Goal: Task Accomplishment & Management: Complete application form

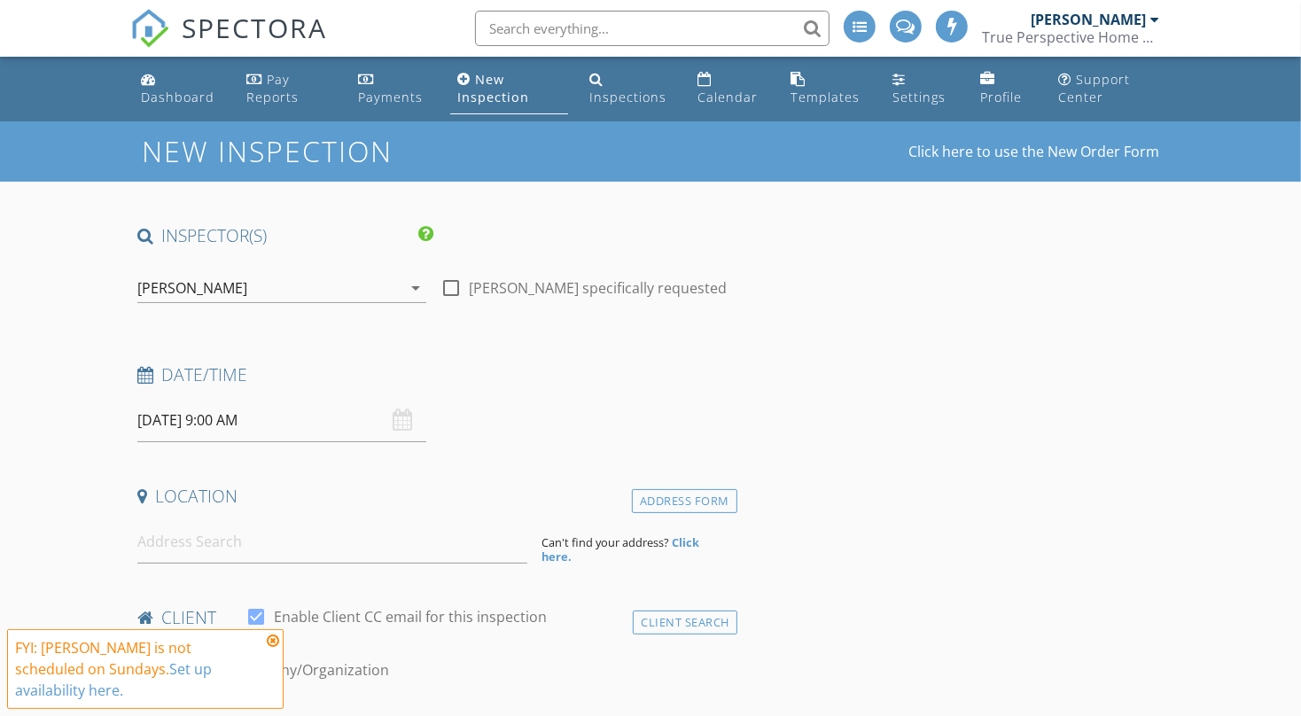
click at [191, 289] on div "[PERSON_NAME]" at bounding box center [192, 288] width 110 height 16
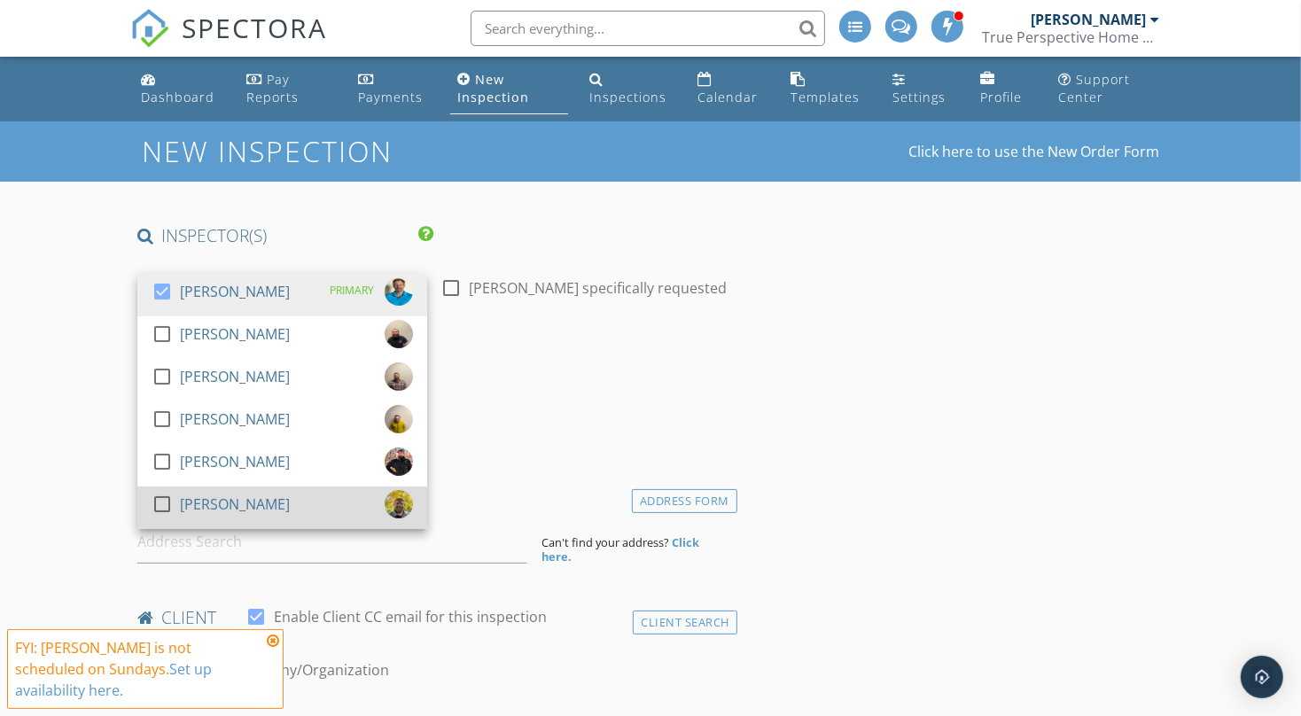
click at [229, 496] on div "[PERSON_NAME]" at bounding box center [235, 504] width 110 height 28
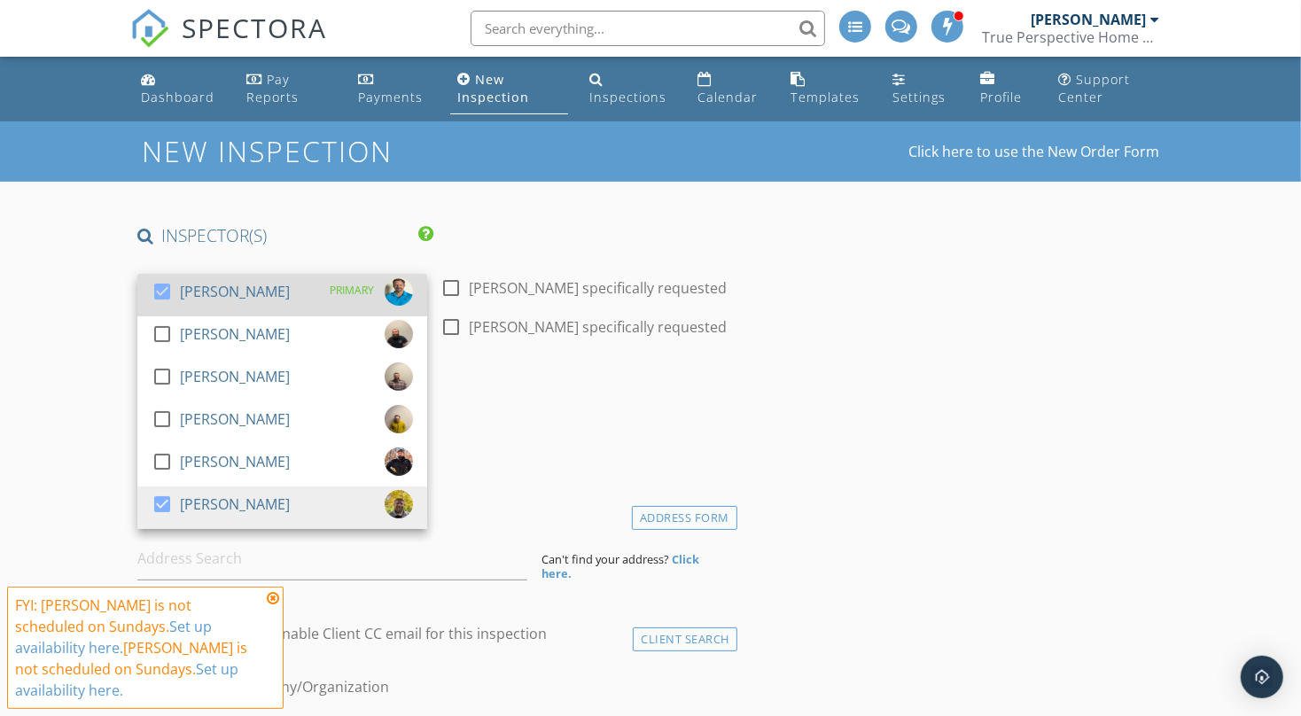
click at [158, 291] on div at bounding box center [162, 292] width 30 height 30
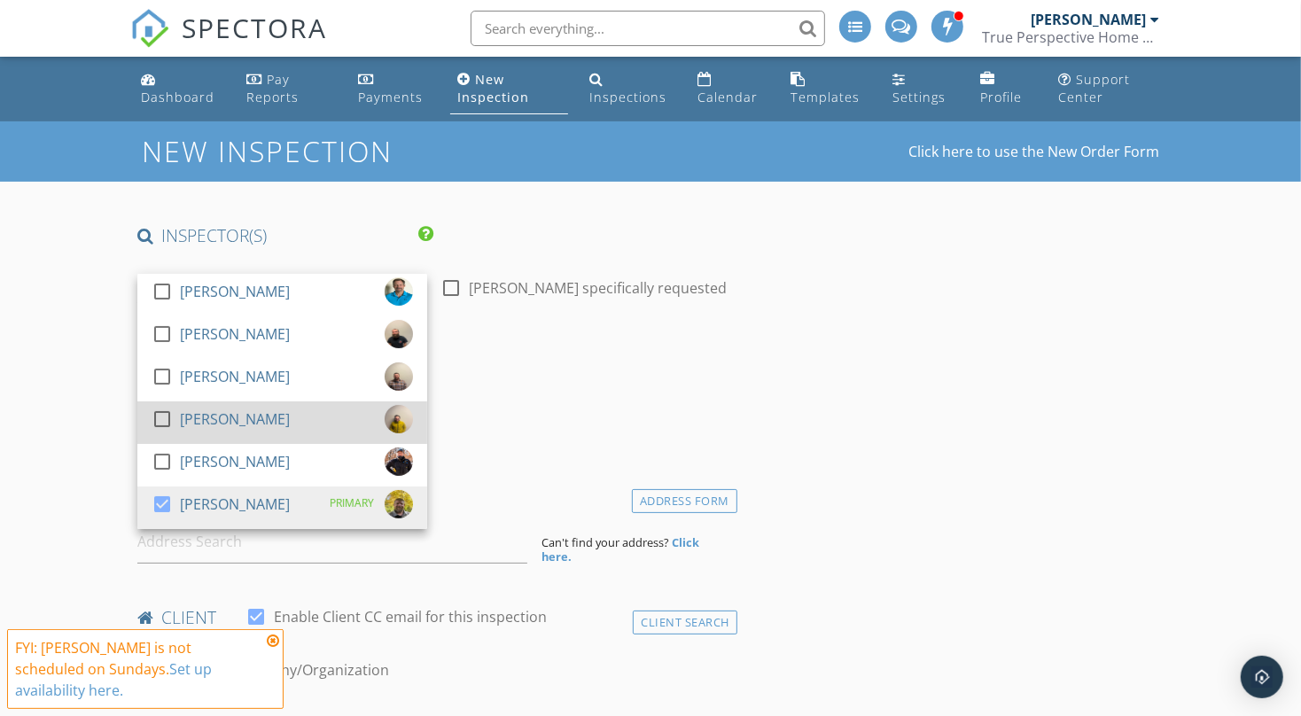
click at [161, 414] on div at bounding box center [162, 419] width 30 height 30
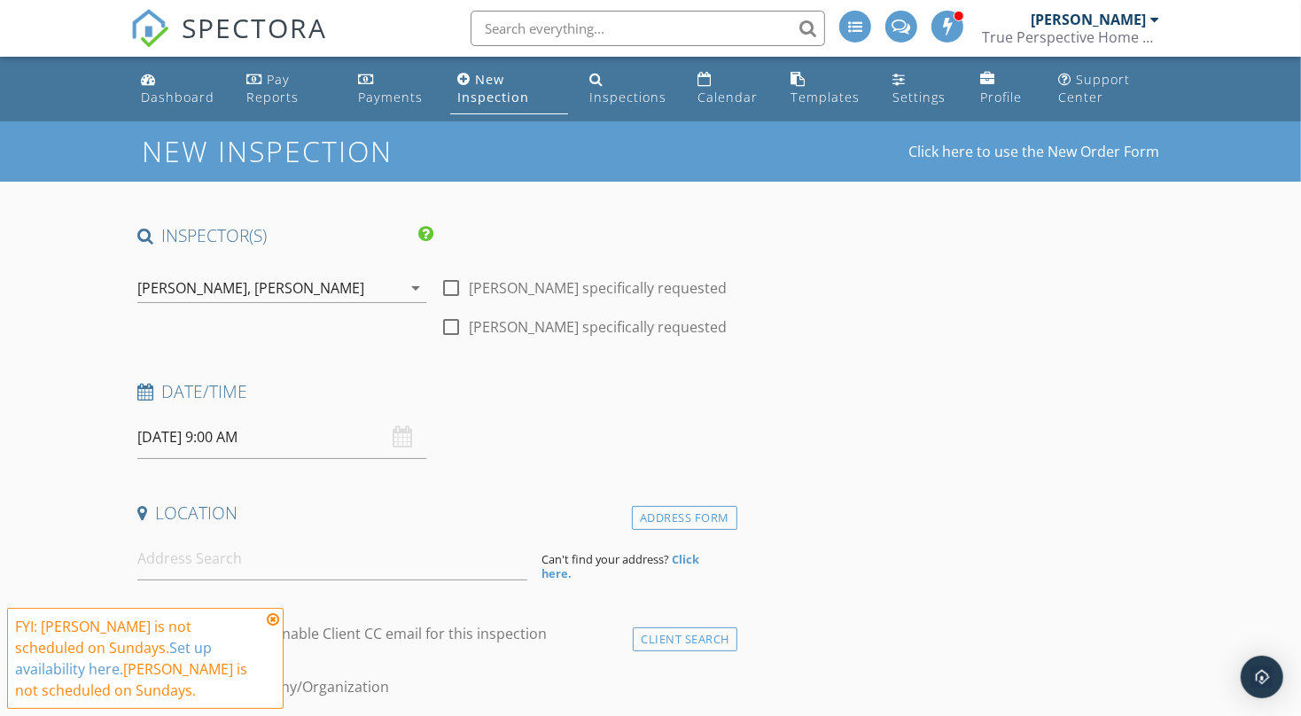
click at [242, 459] on input "09/28/2025 9:00 AM" at bounding box center [282, 437] width 290 height 43
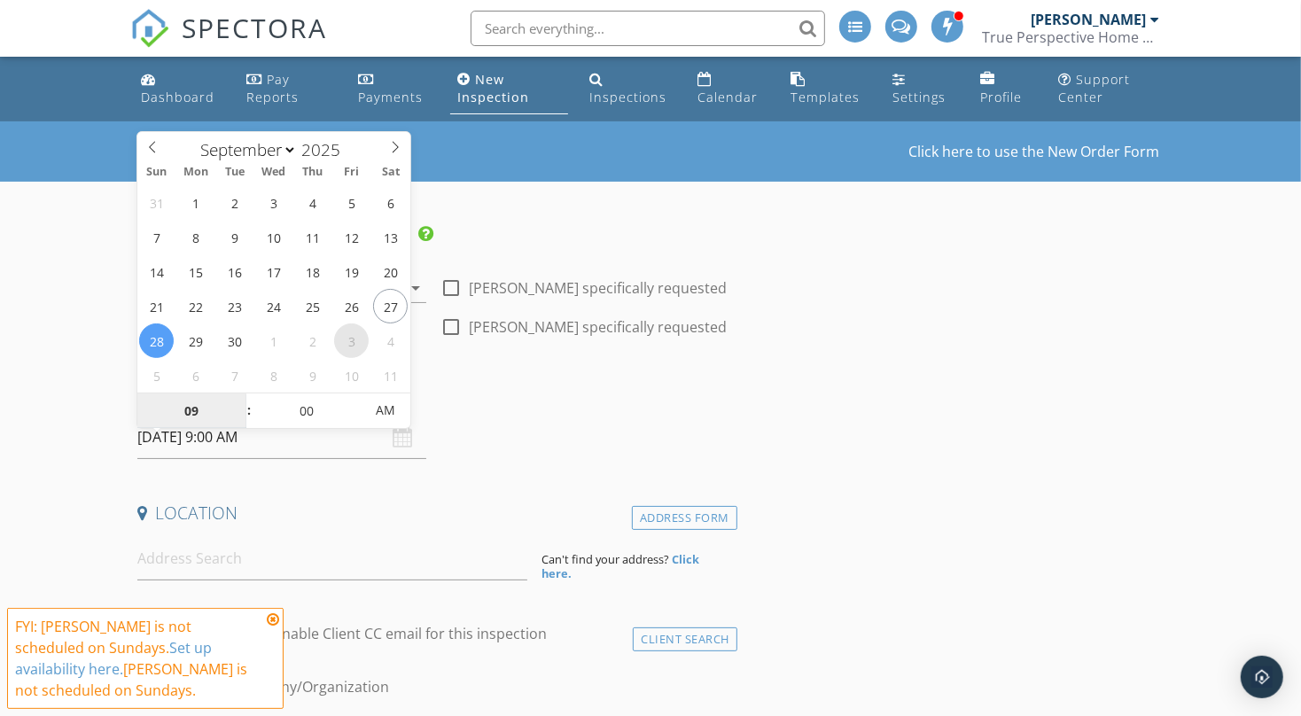
select select "9"
type input "10/03/2025 9:00 AM"
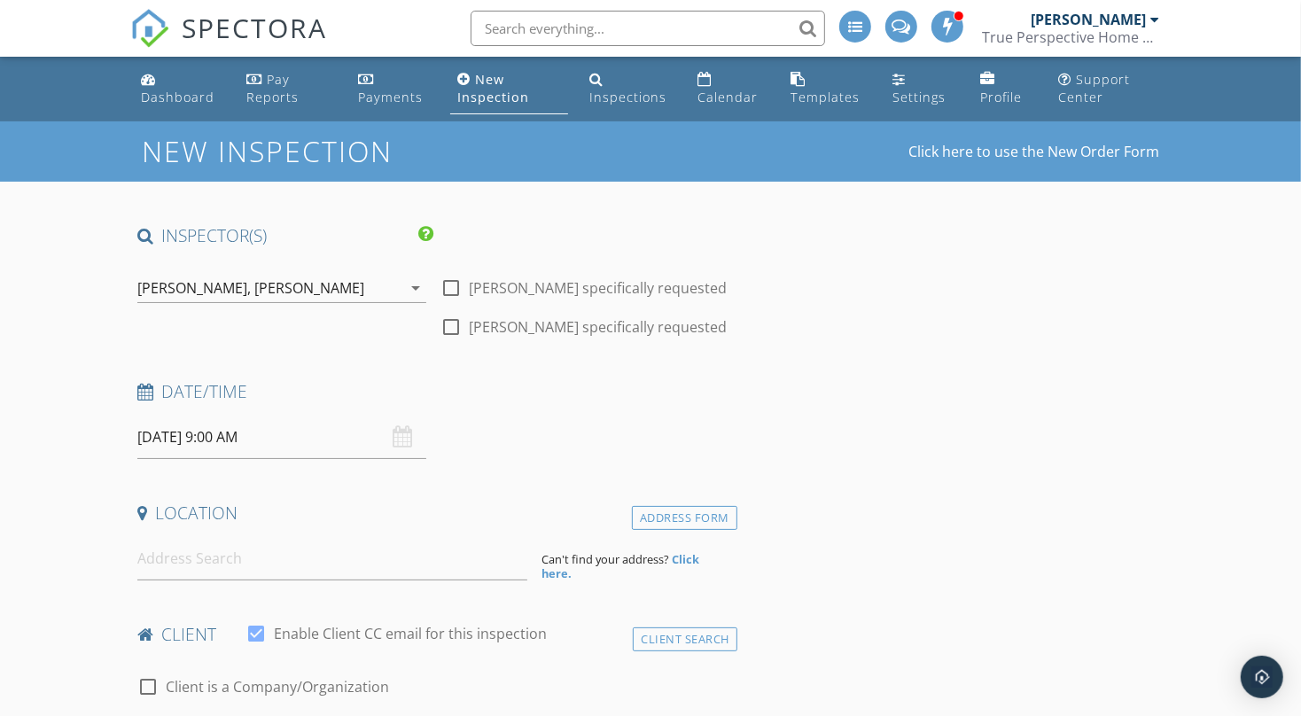
click at [171, 569] on input at bounding box center [332, 558] width 391 height 43
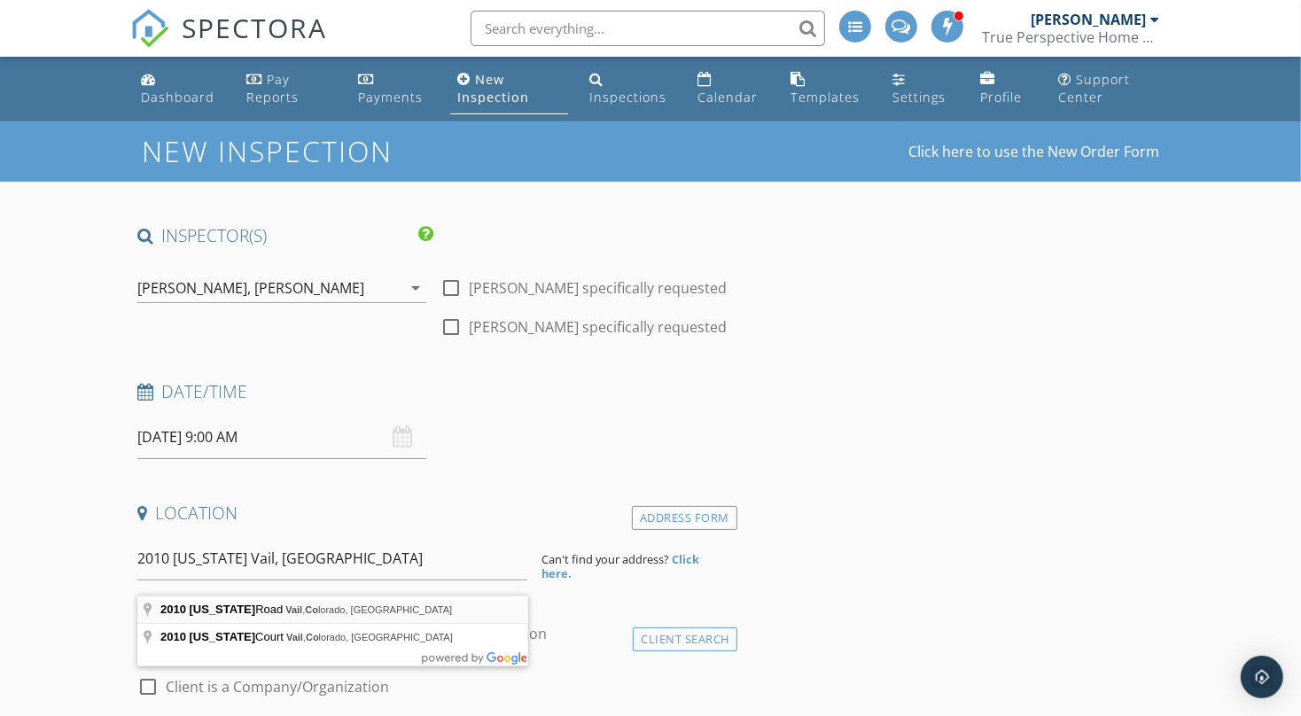
type input "2010 Vermont Road, Vail, Colorado, USA"
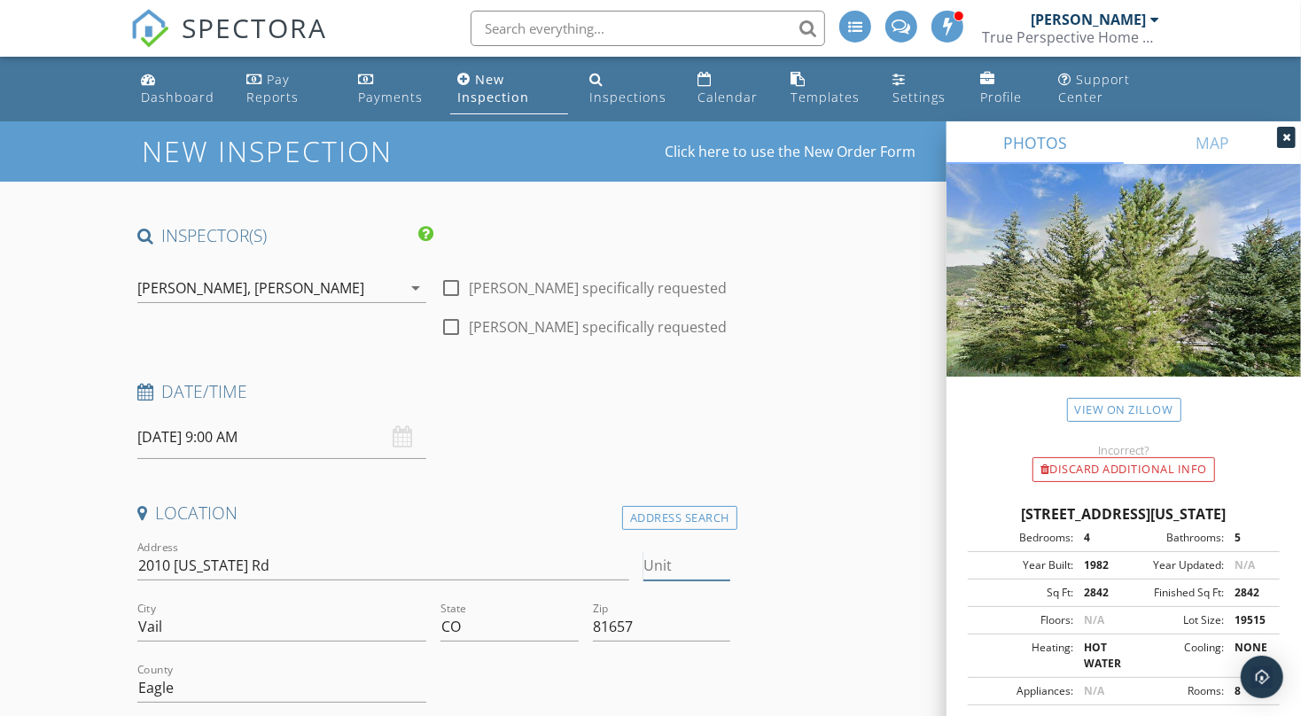
click at [656, 573] on input "Unit" at bounding box center [687, 565] width 87 height 29
type input "E"
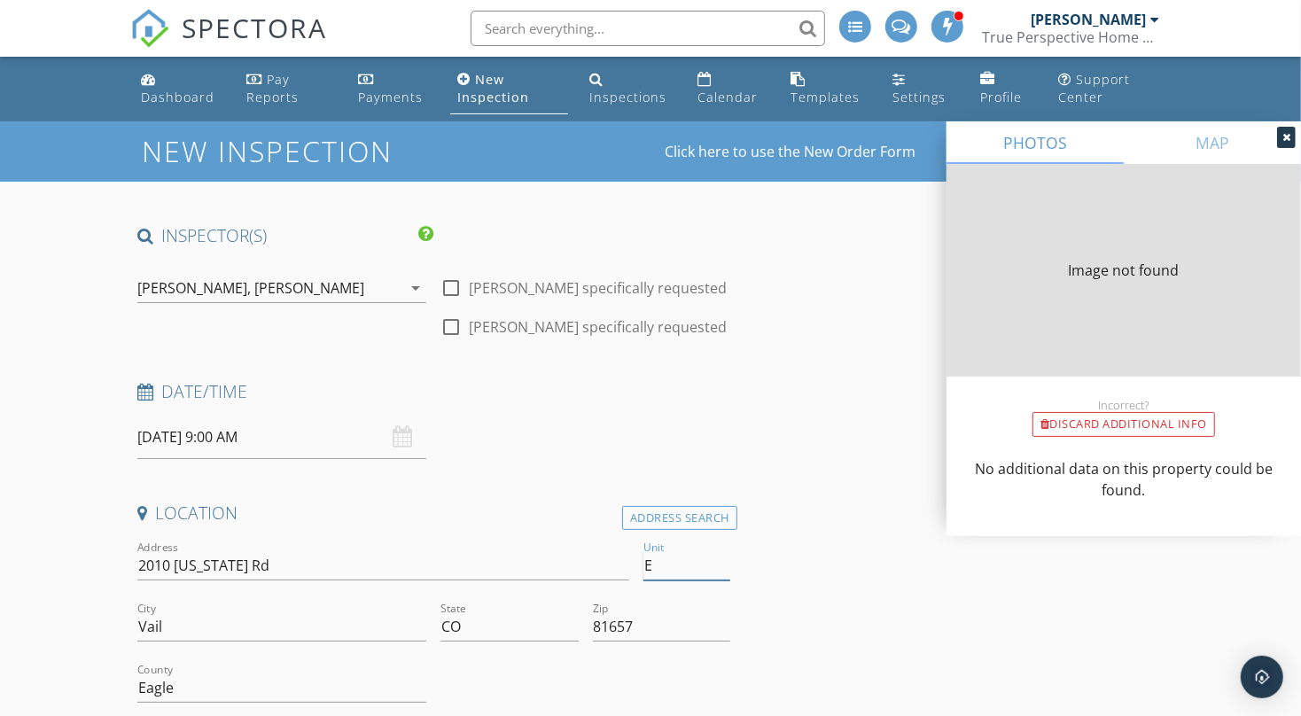
type input "2842"
type input "1982"
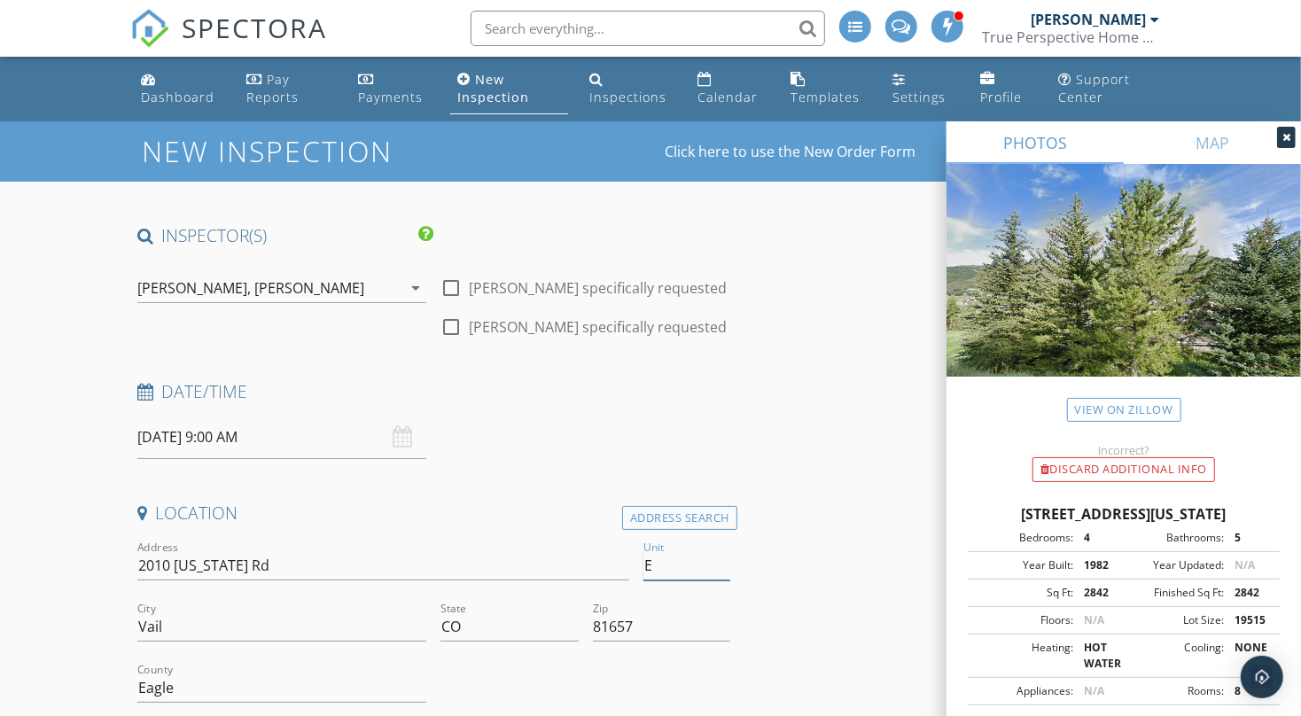
type input "E"
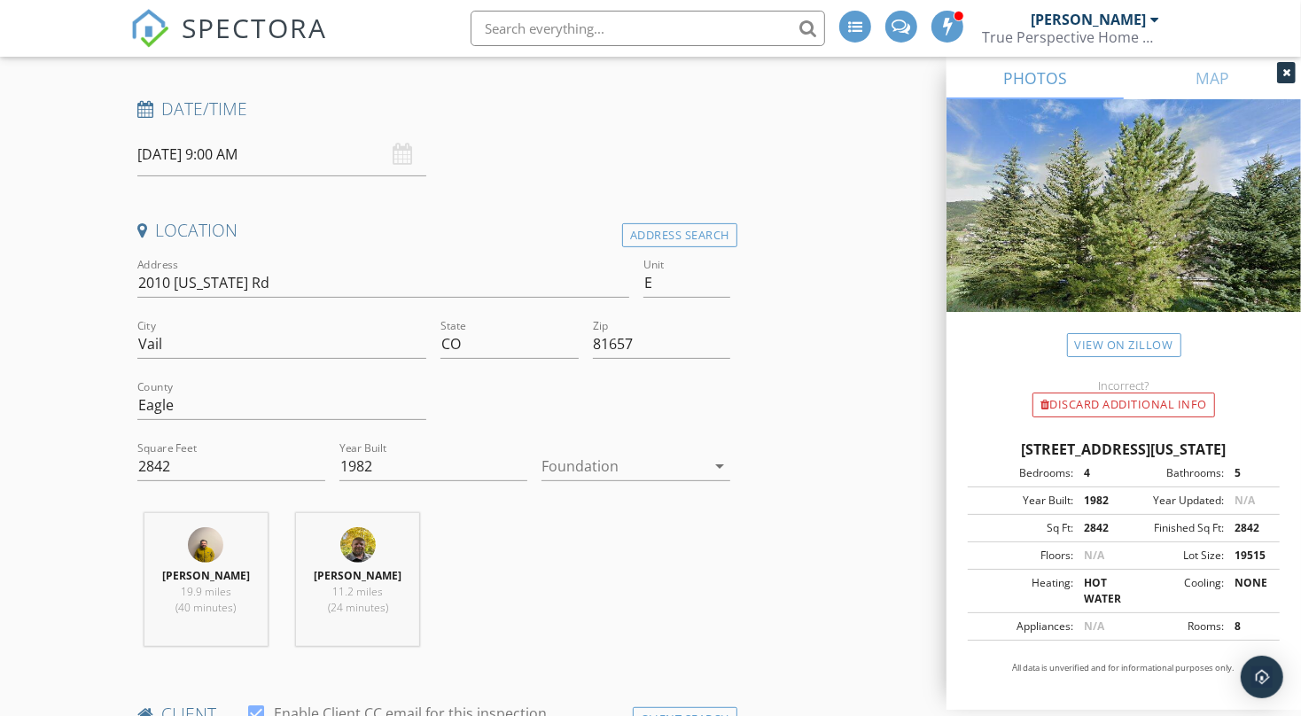
scroll to position [354, 0]
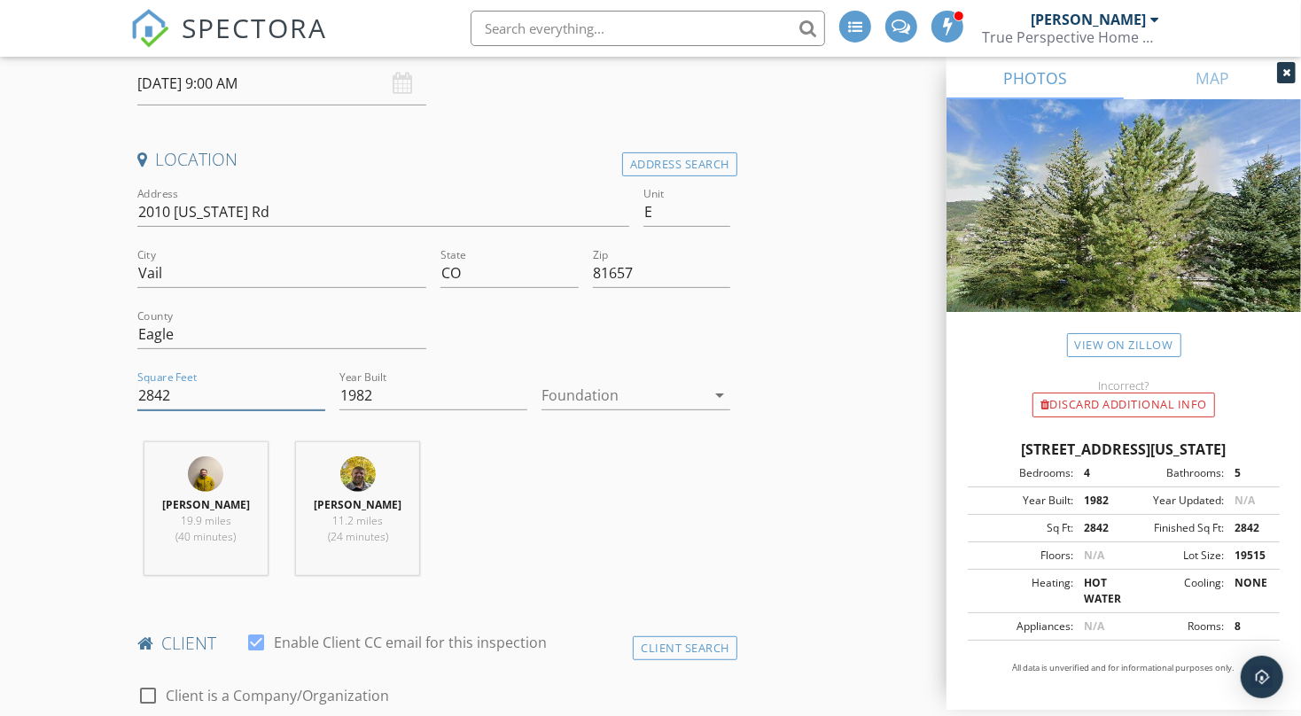
drag, startPoint x: 175, startPoint y: 411, endPoint x: 148, endPoint y: 412, distance: 26.6
click at [148, 410] on input "2842" at bounding box center [231, 395] width 188 height 29
type input "2600"
click at [583, 517] on div "Hayden Wylie 19.9 miles (40 minutes) Adam Cunningham 11.2 miles (24 minutes)" at bounding box center [433, 515] width 607 height 147
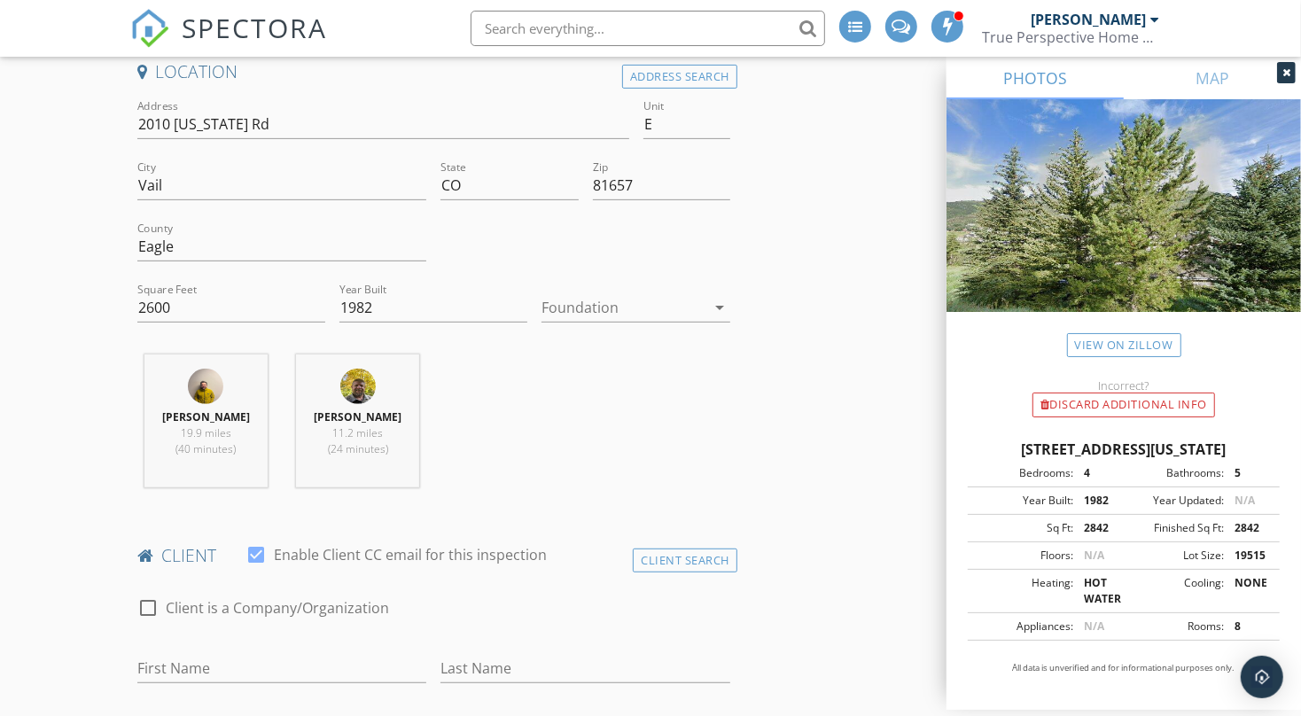
scroll to position [708, 0]
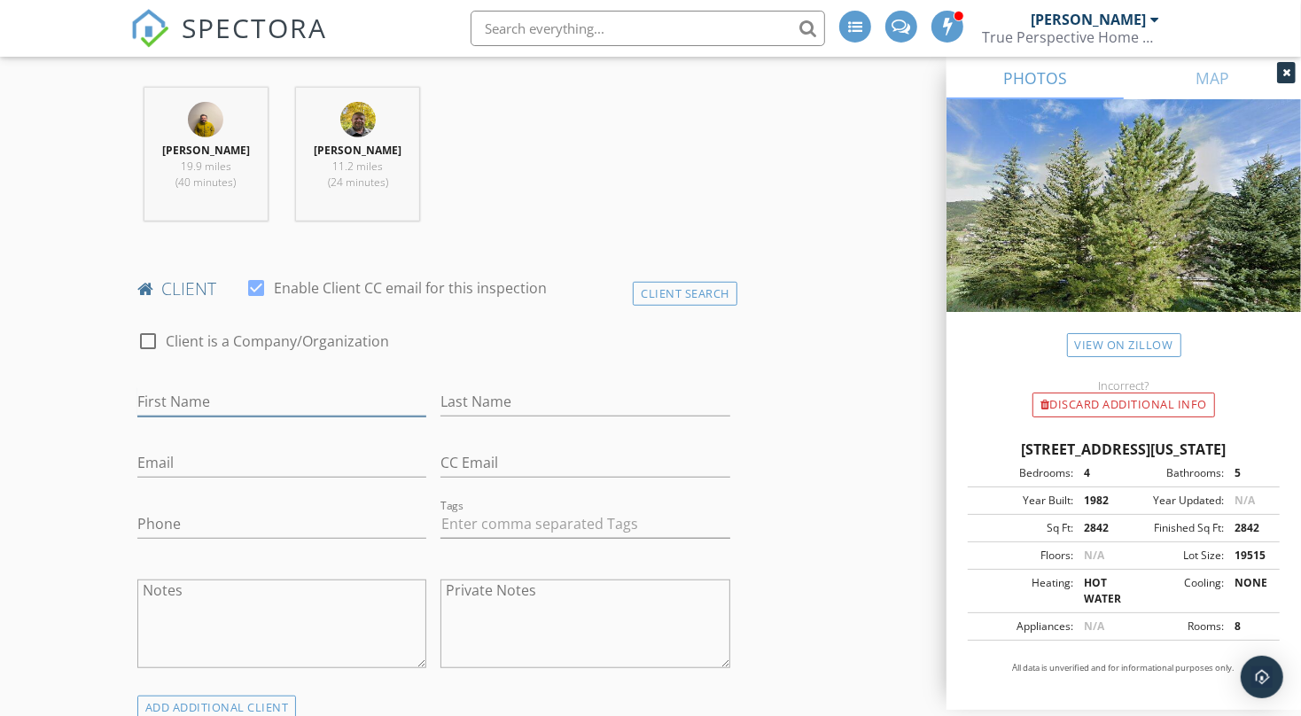
click at [215, 417] on input "First Name" at bounding box center [282, 401] width 290 height 29
type input "John"
type input "Spangler"
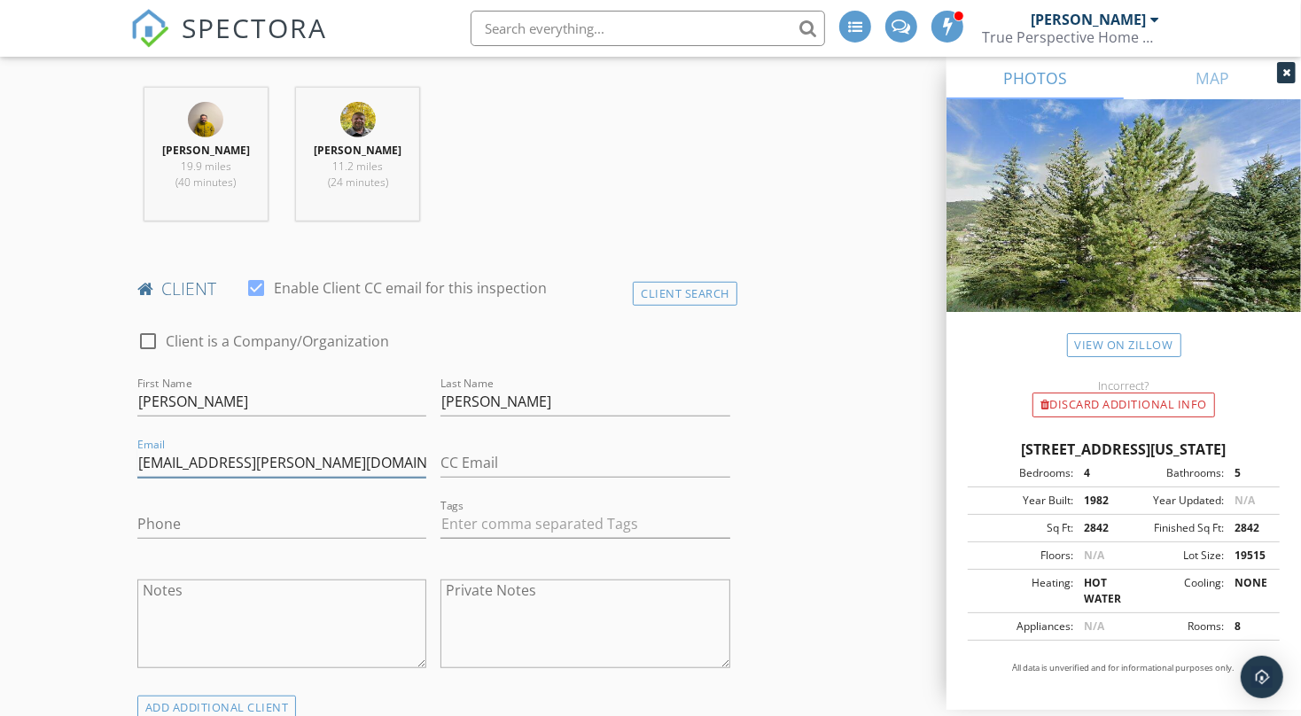
type input "spanger.john@icloud.com"
click at [492, 417] on input "Spangler" at bounding box center [586, 401] width 290 height 29
type input "Spanger"
click at [168, 539] on input "Phone" at bounding box center [282, 524] width 290 height 29
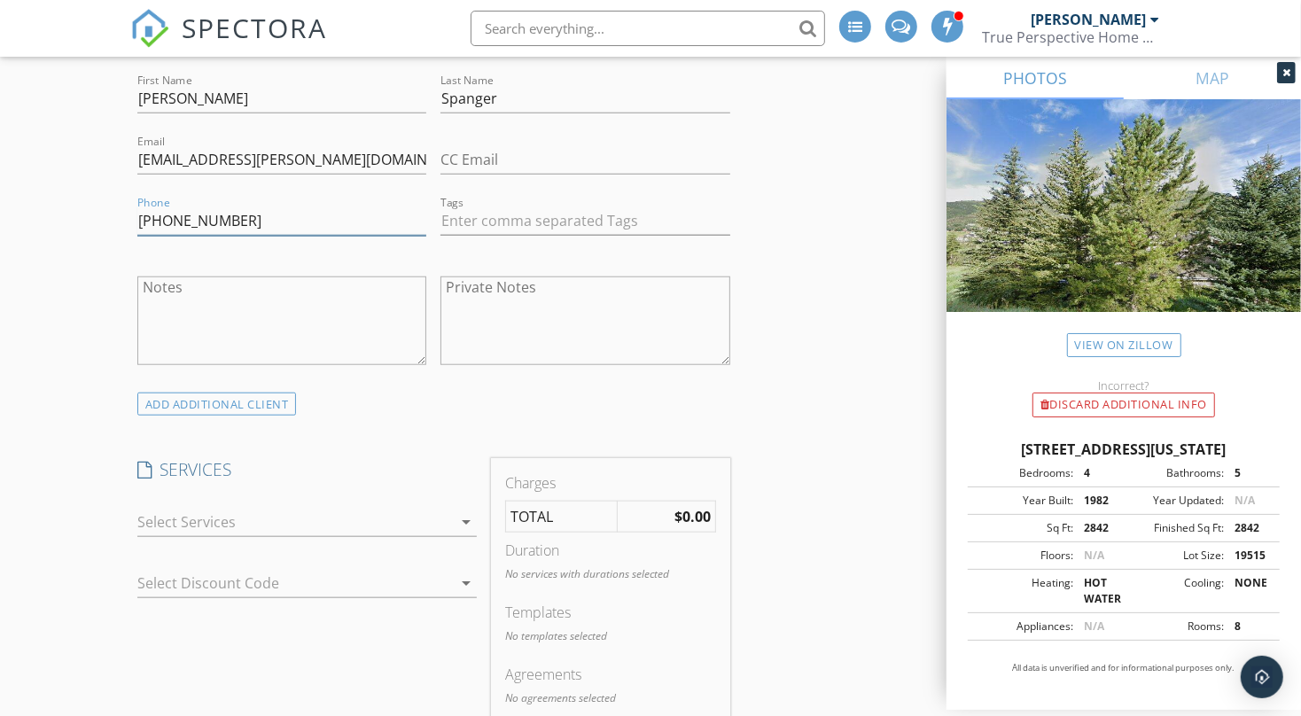
scroll to position [1063, 0]
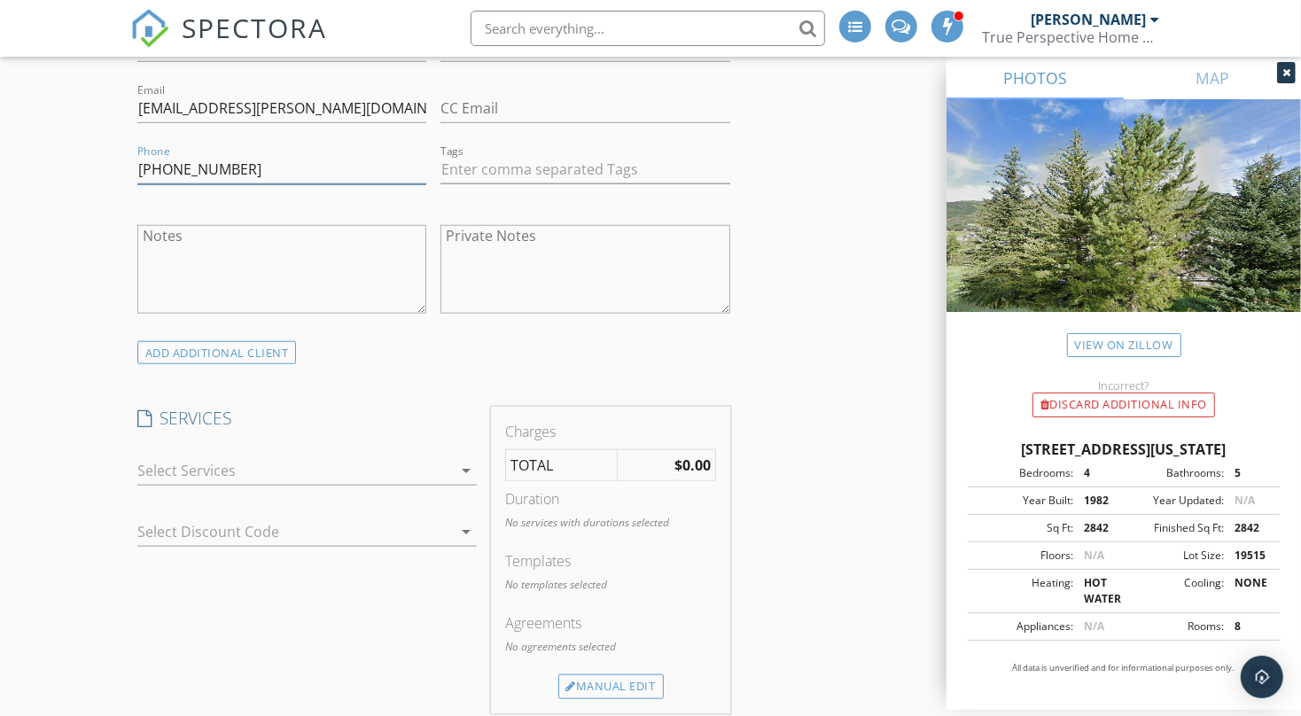
type input "818-395-7517"
click at [282, 476] on div "check_box_outline_blank Residential Inspection check_box_outline_blank Maintena…" at bounding box center [307, 475] width 340 height 58
click at [284, 485] on div at bounding box center [295, 471] width 316 height 28
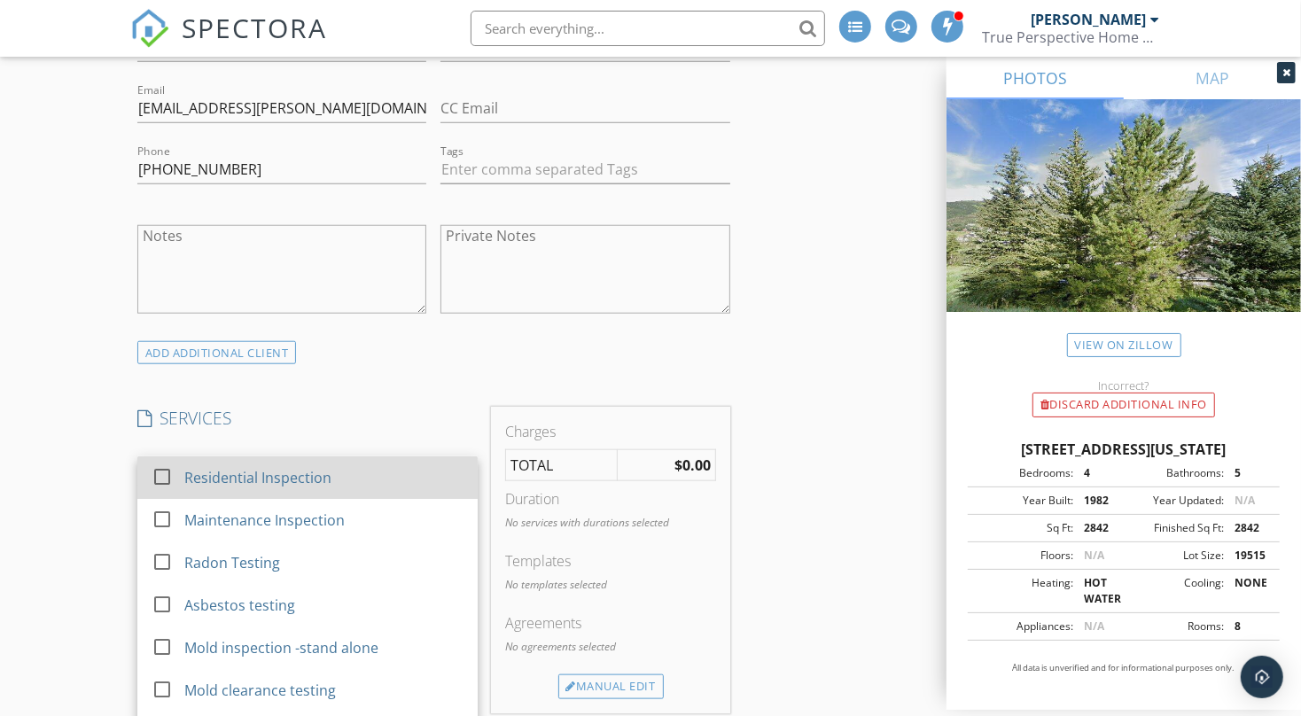
click at [251, 488] on div "Residential Inspection" at bounding box center [257, 477] width 147 height 21
checkbox input "true"
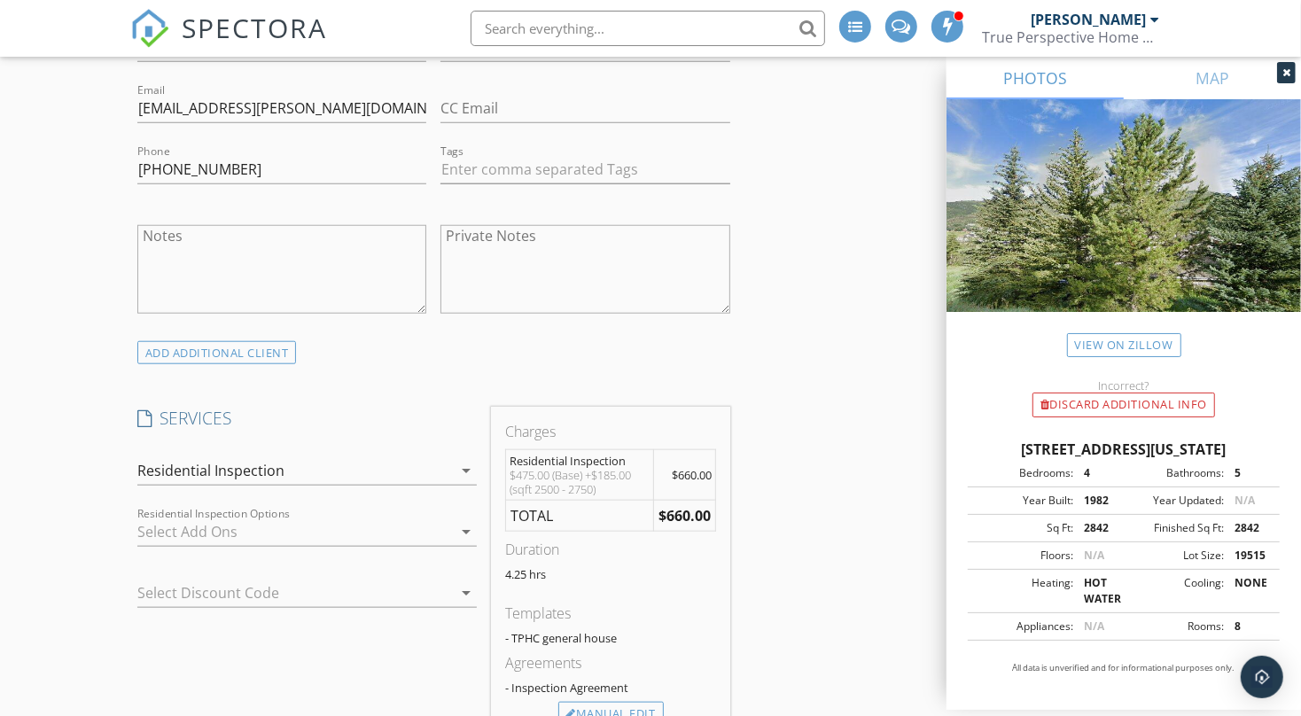
click at [168, 546] on div at bounding box center [295, 532] width 316 height 28
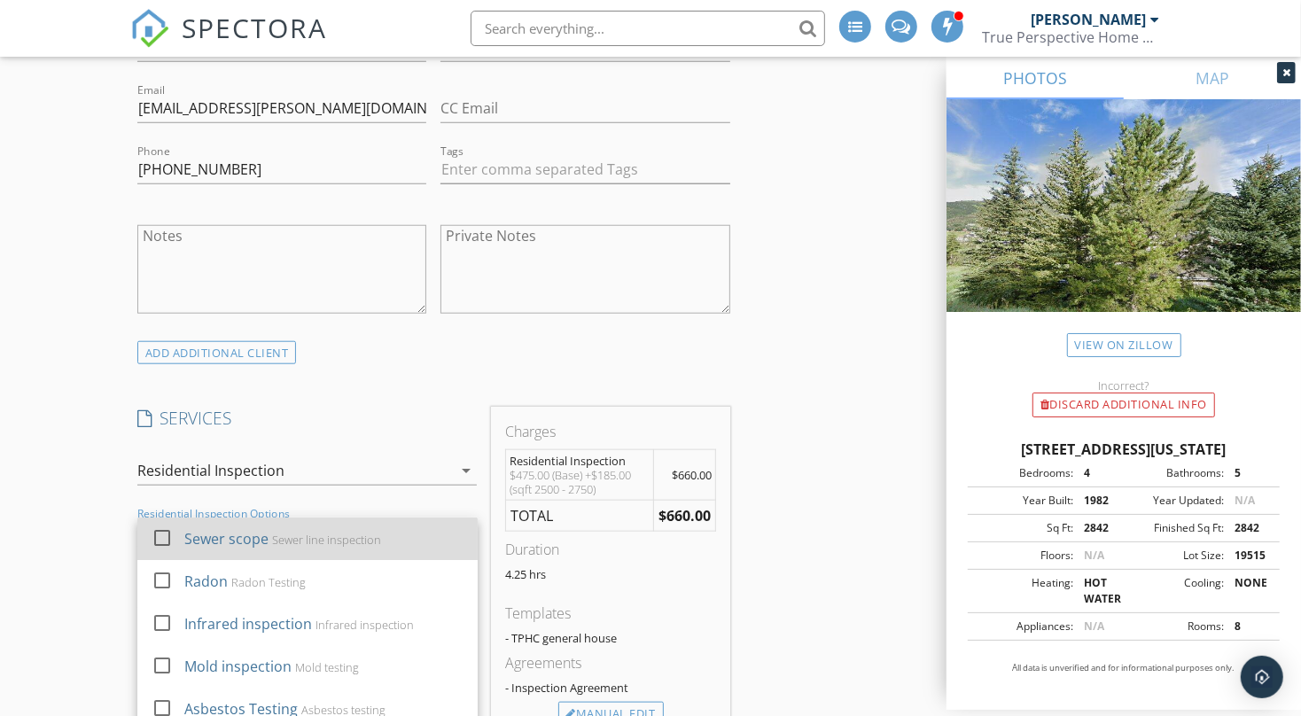
click at [162, 553] on div at bounding box center [162, 538] width 30 height 30
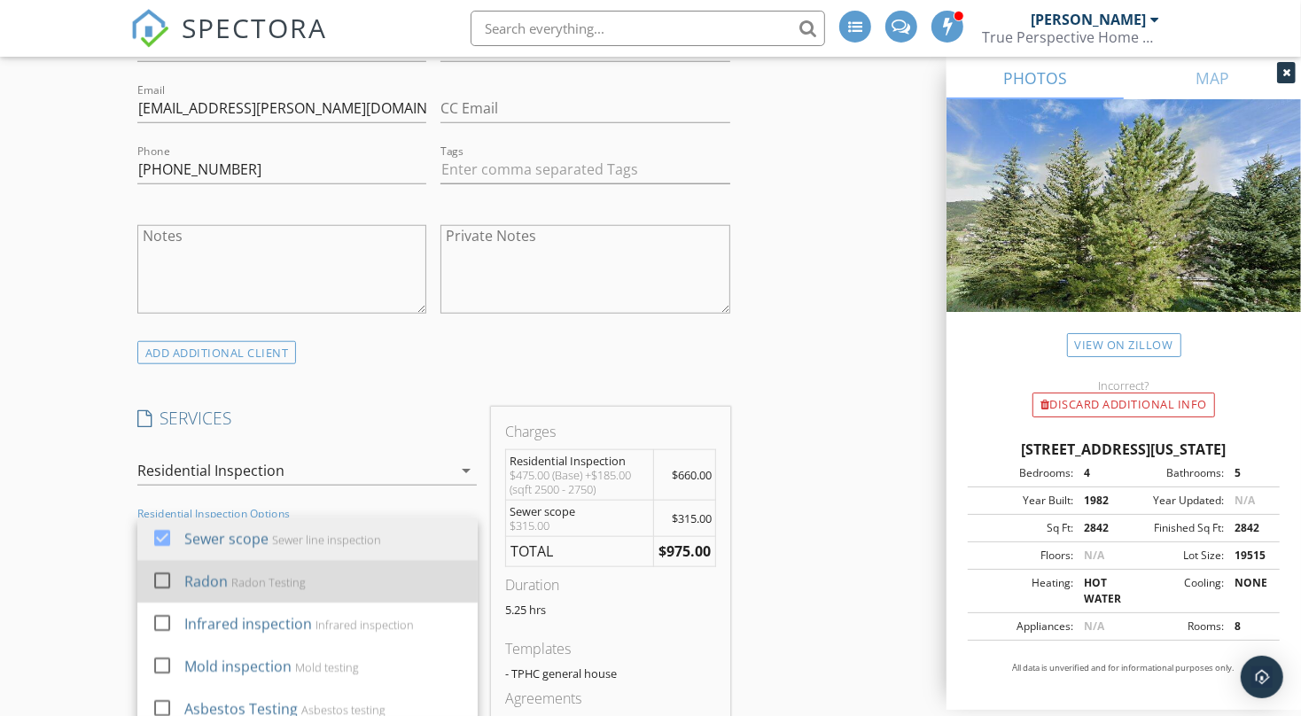
click at [146, 598] on link "check_box_outline_blank Radon Radon Testing" at bounding box center [307, 581] width 340 height 43
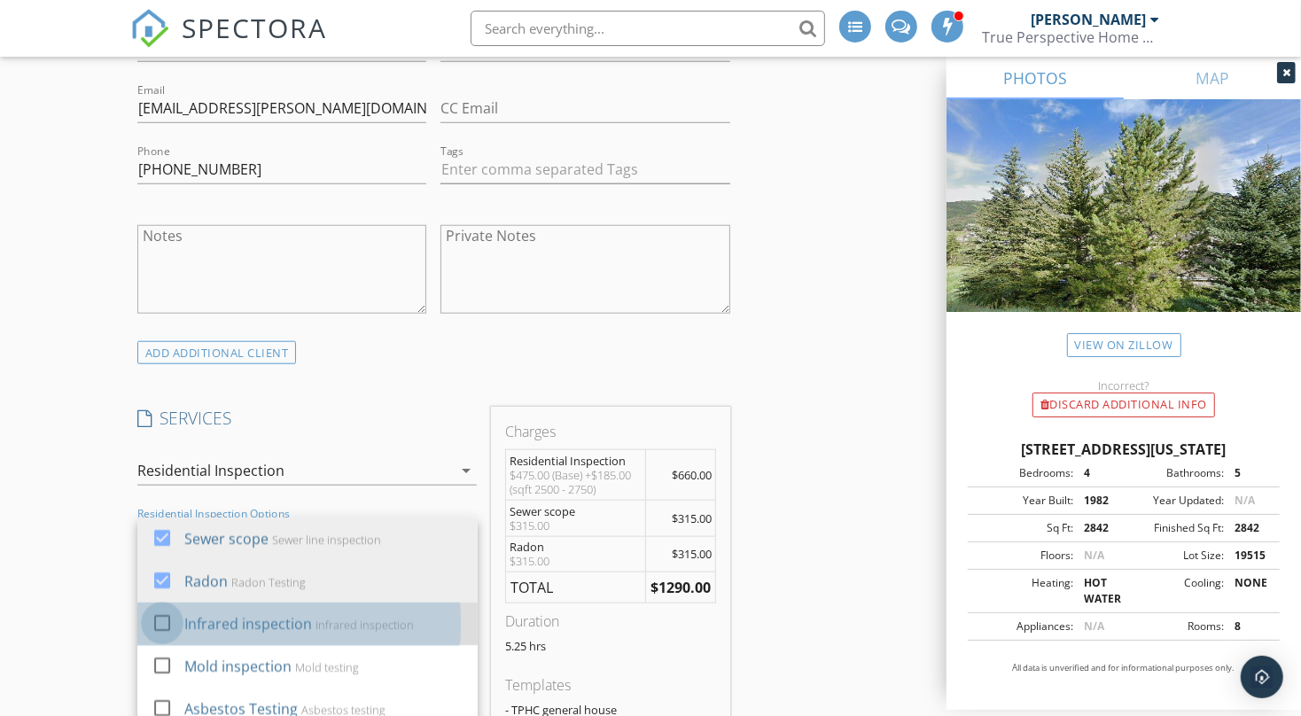
click at [166, 638] on div at bounding box center [162, 623] width 30 height 30
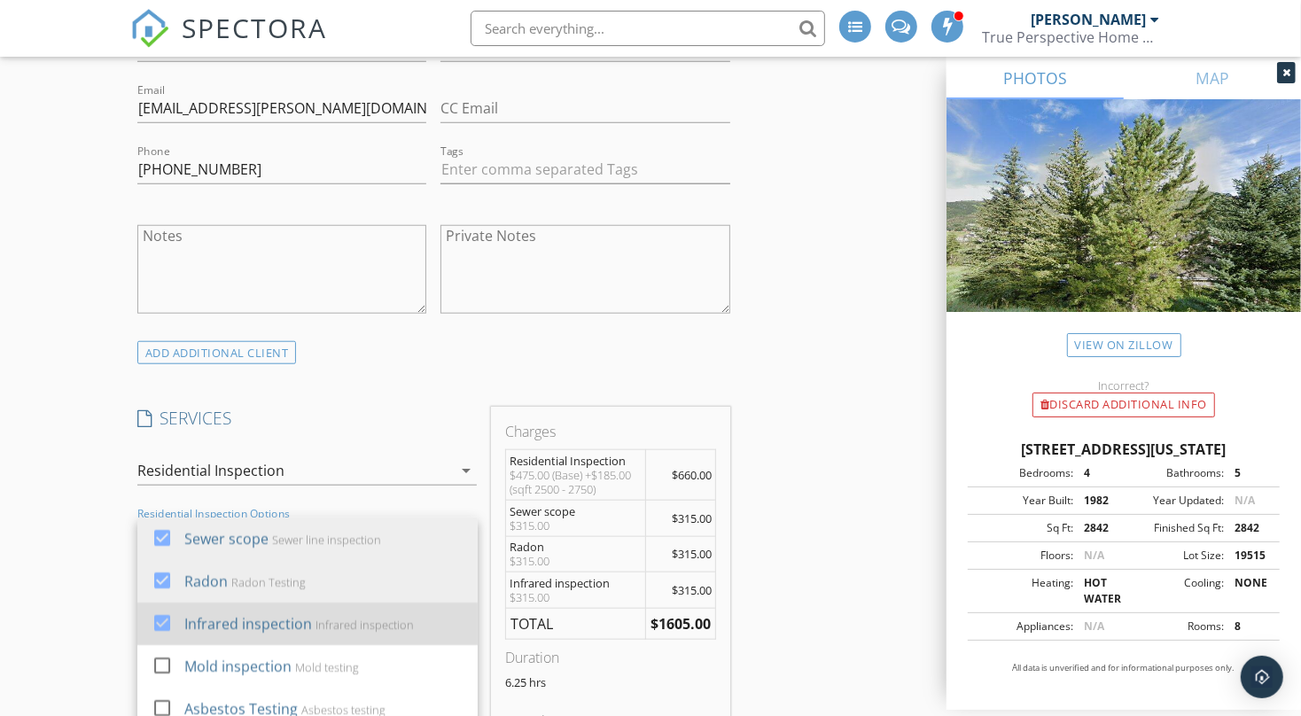
scroll to position [89, 0]
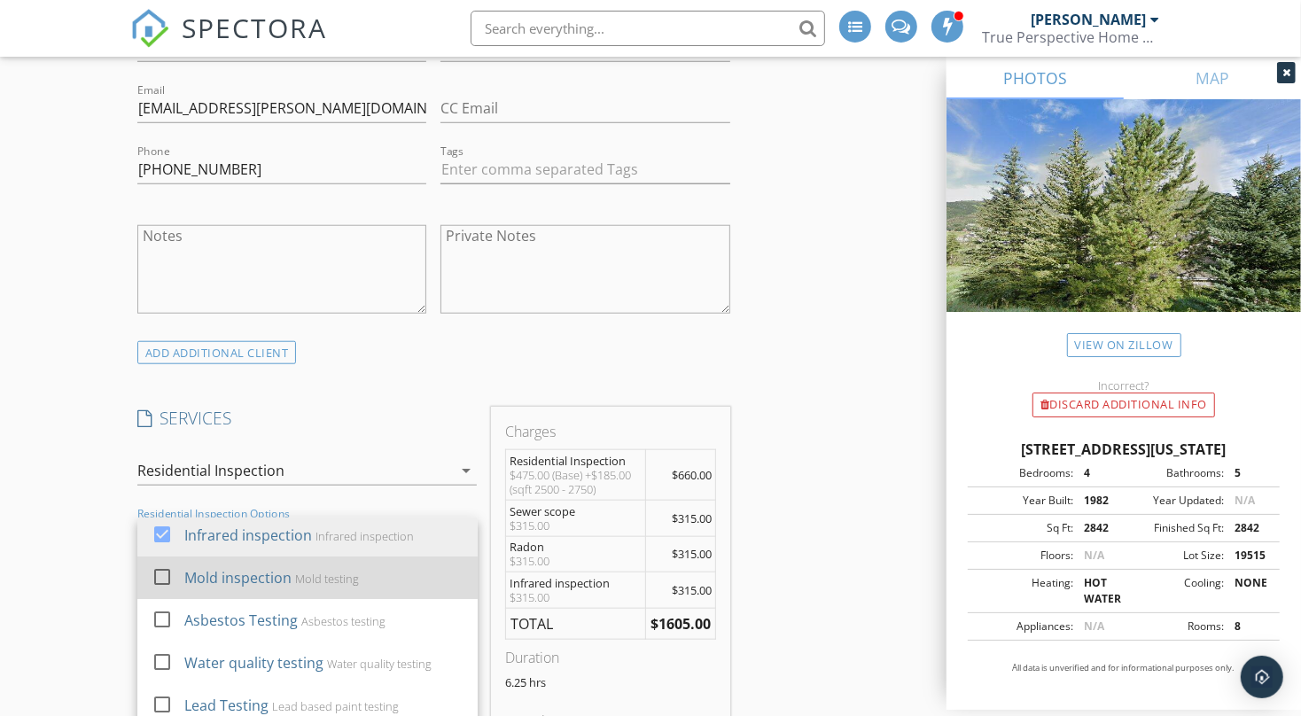
click at [169, 592] on div at bounding box center [162, 577] width 30 height 30
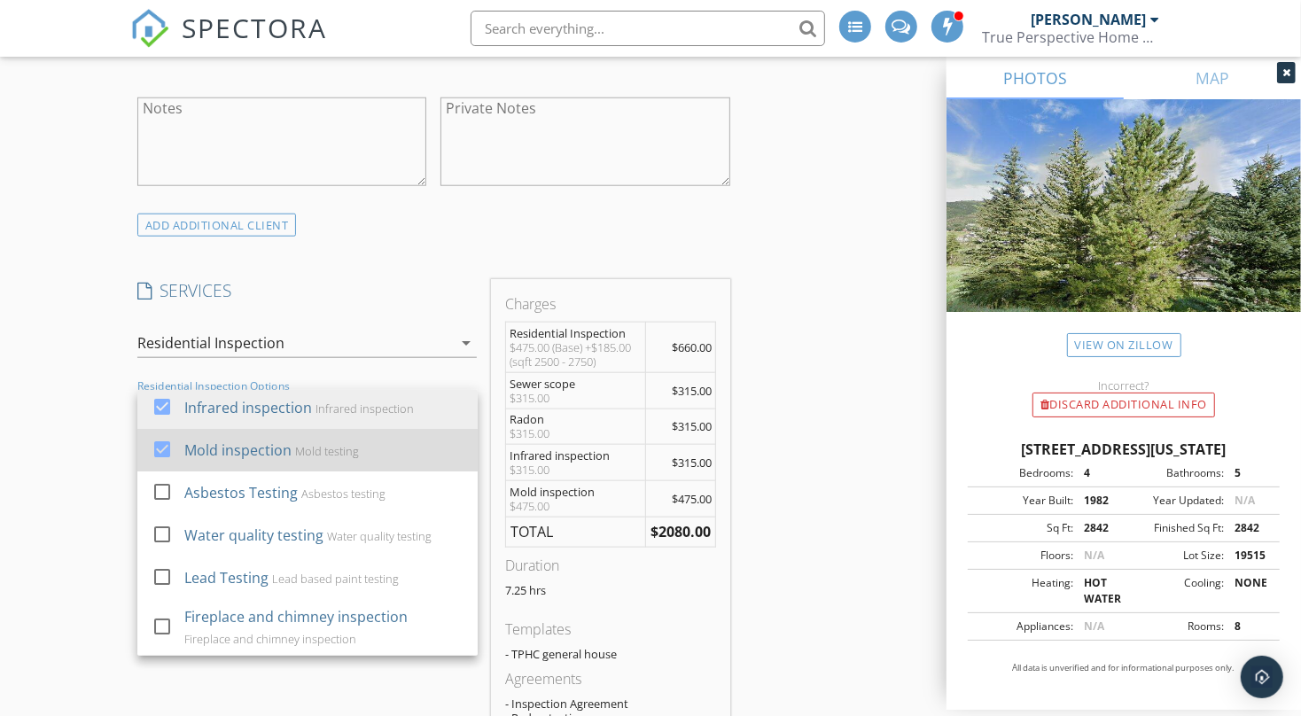
scroll to position [1300, 0]
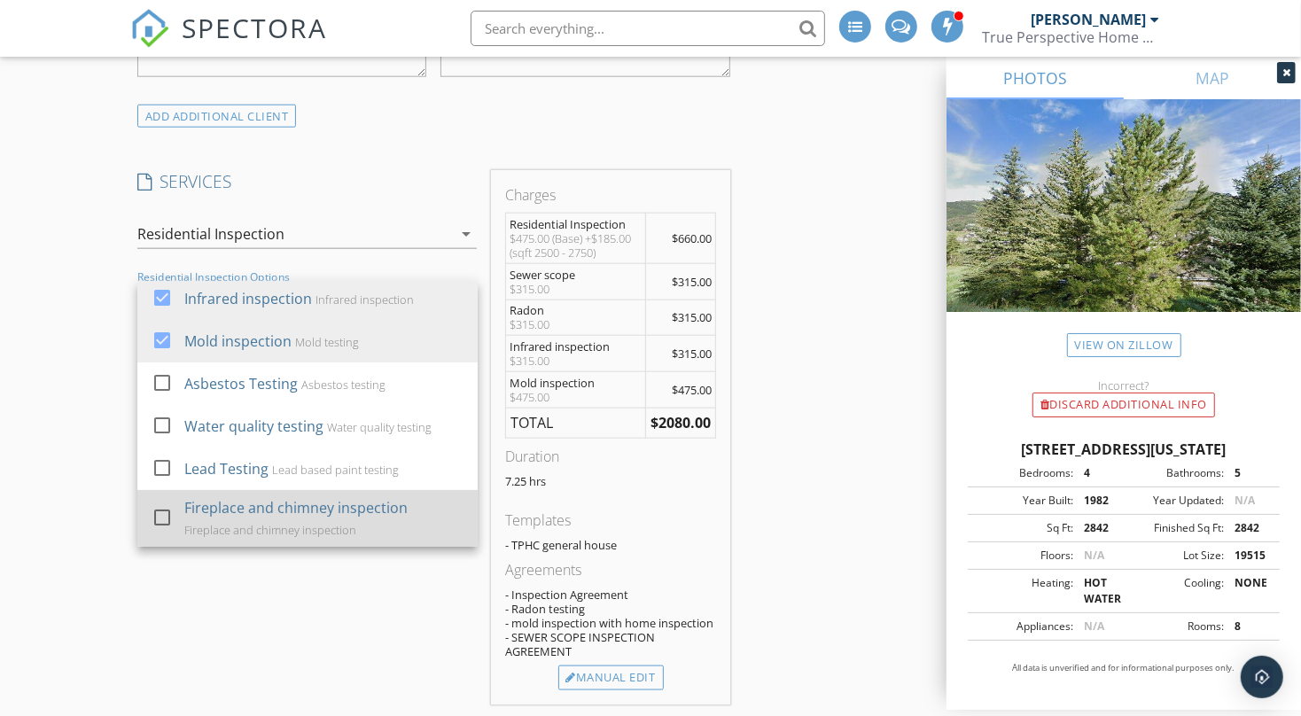
click at [160, 533] on div at bounding box center [162, 518] width 30 height 30
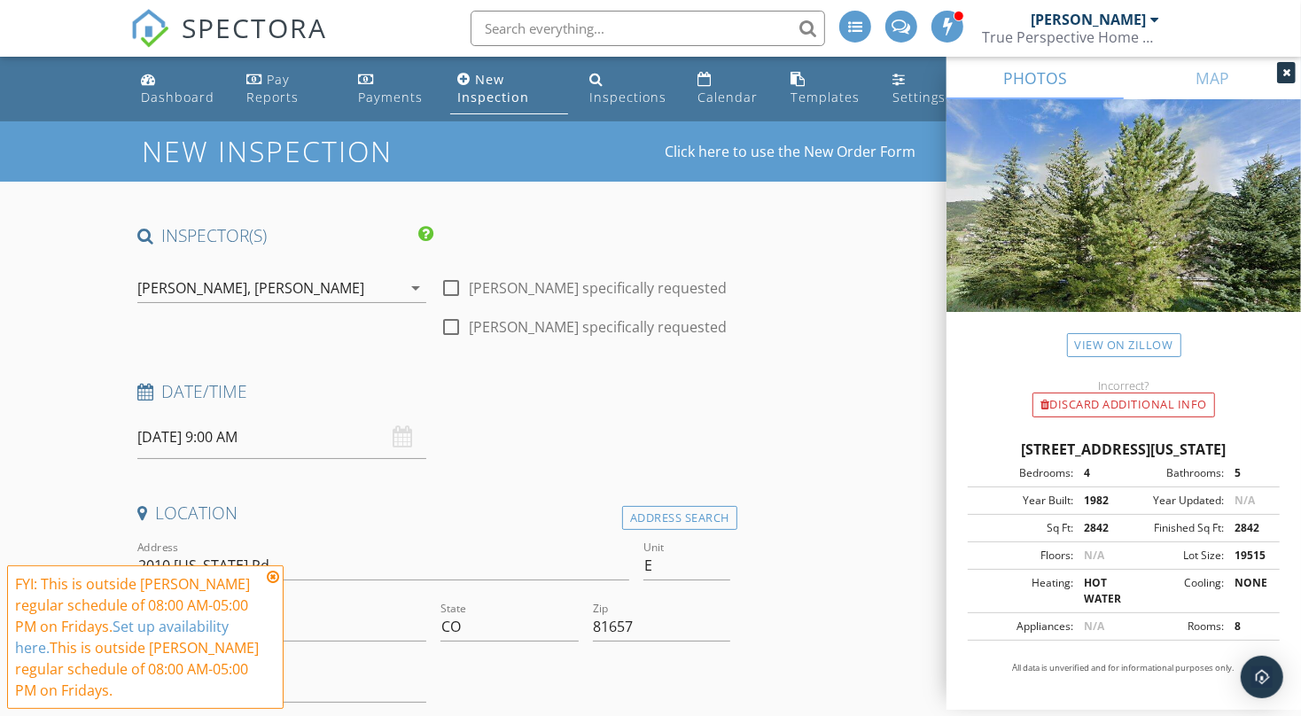
scroll to position [236, 0]
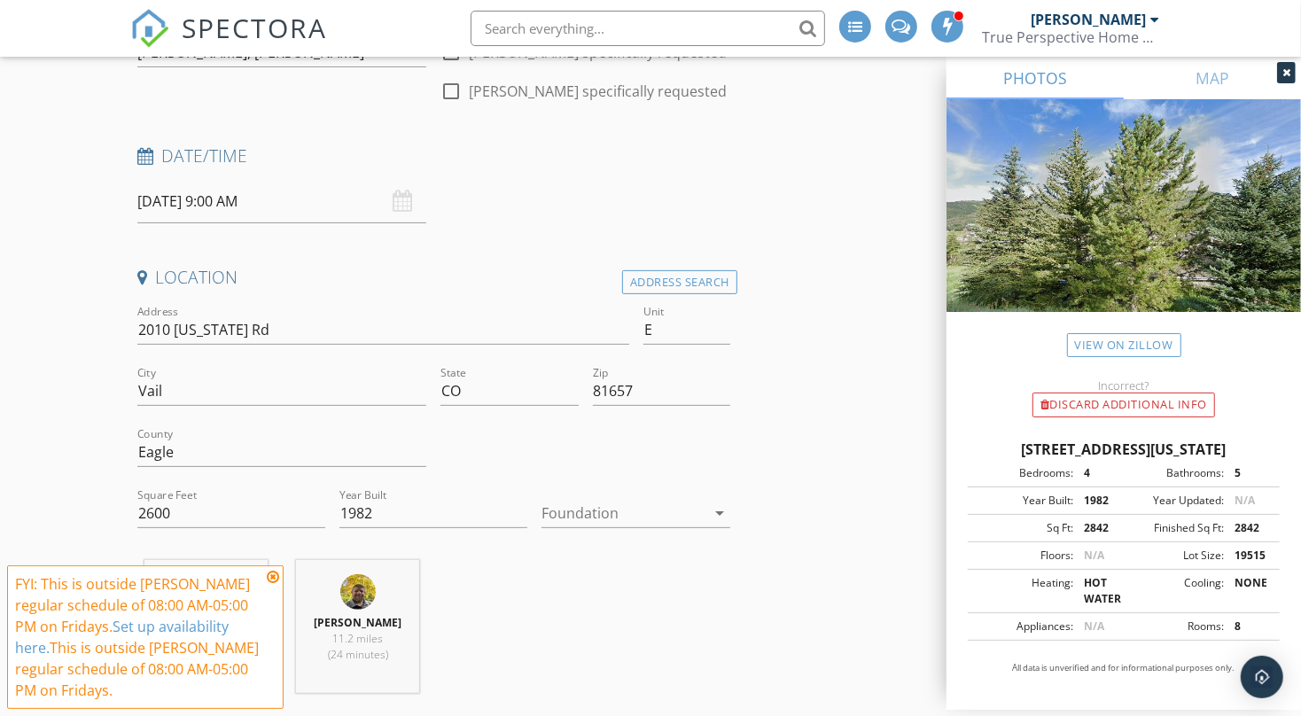
click at [274, 577] on icon at bounding box center [273, 577] width 12 height 14
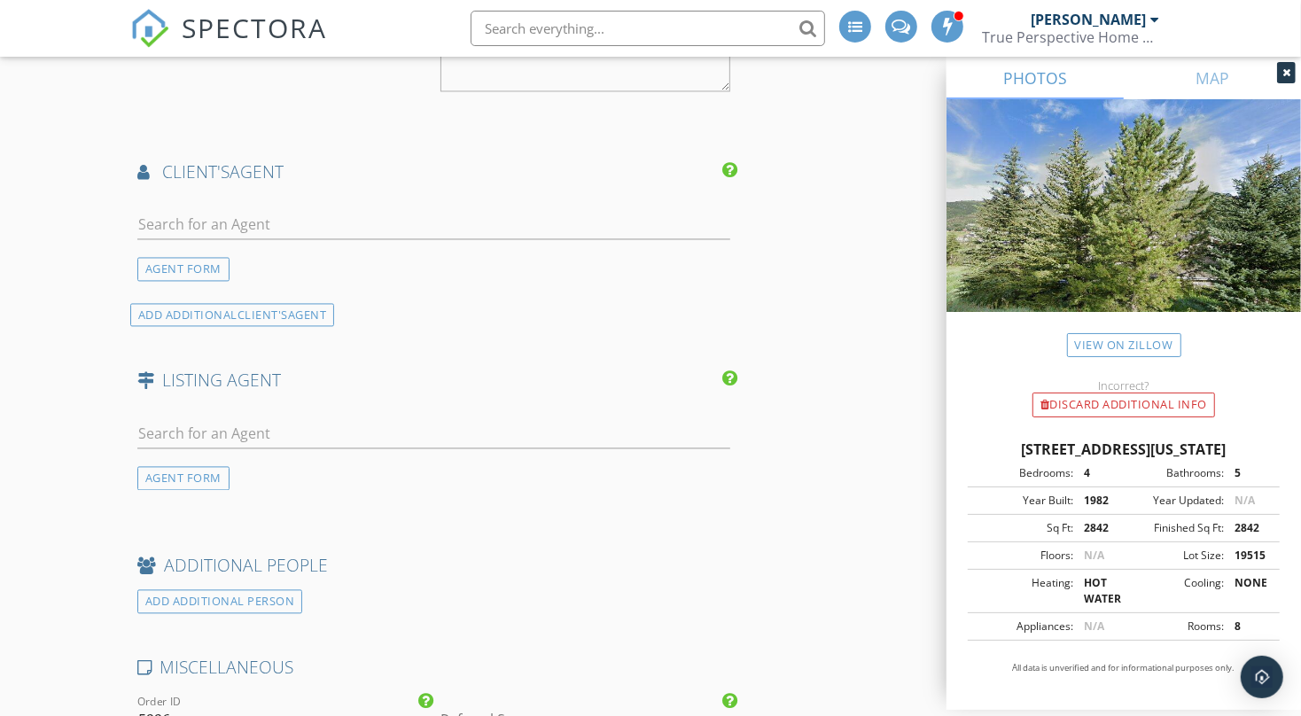
scroll to position [2364, 0]
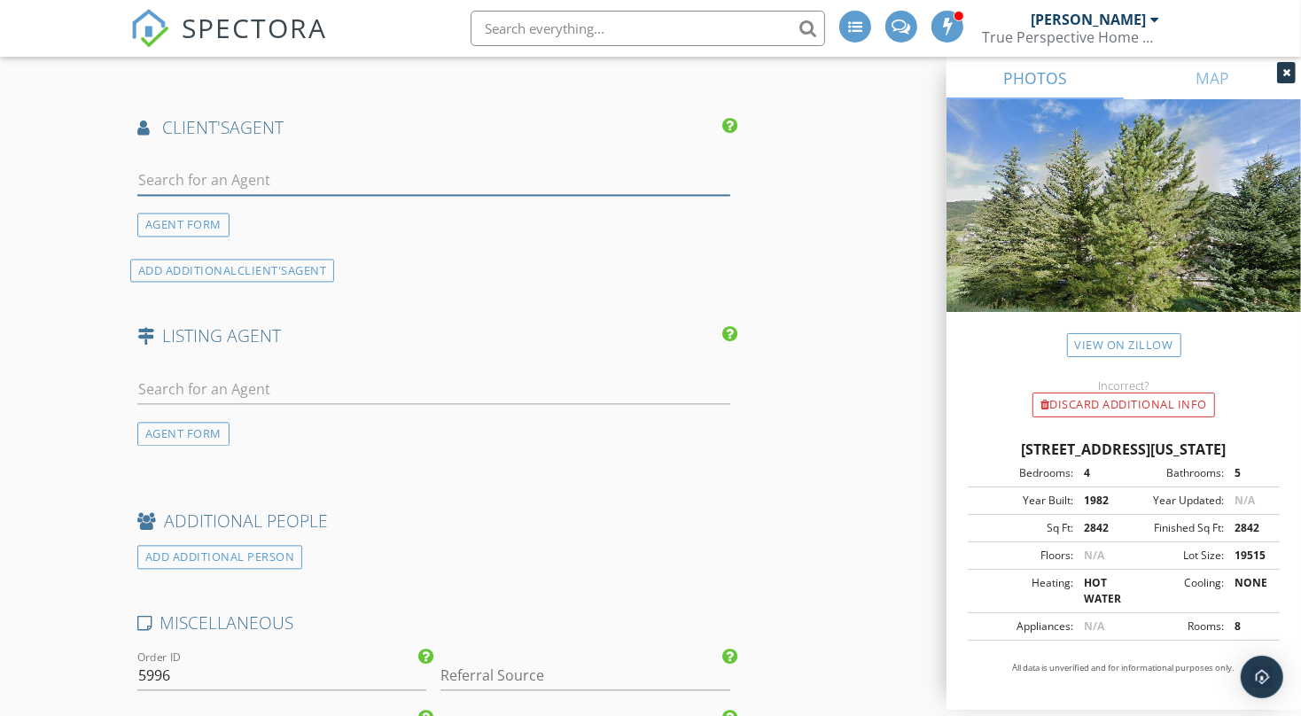
click at [290, 195] on input "text" at bounding box center [433, 180] width 593 height 29
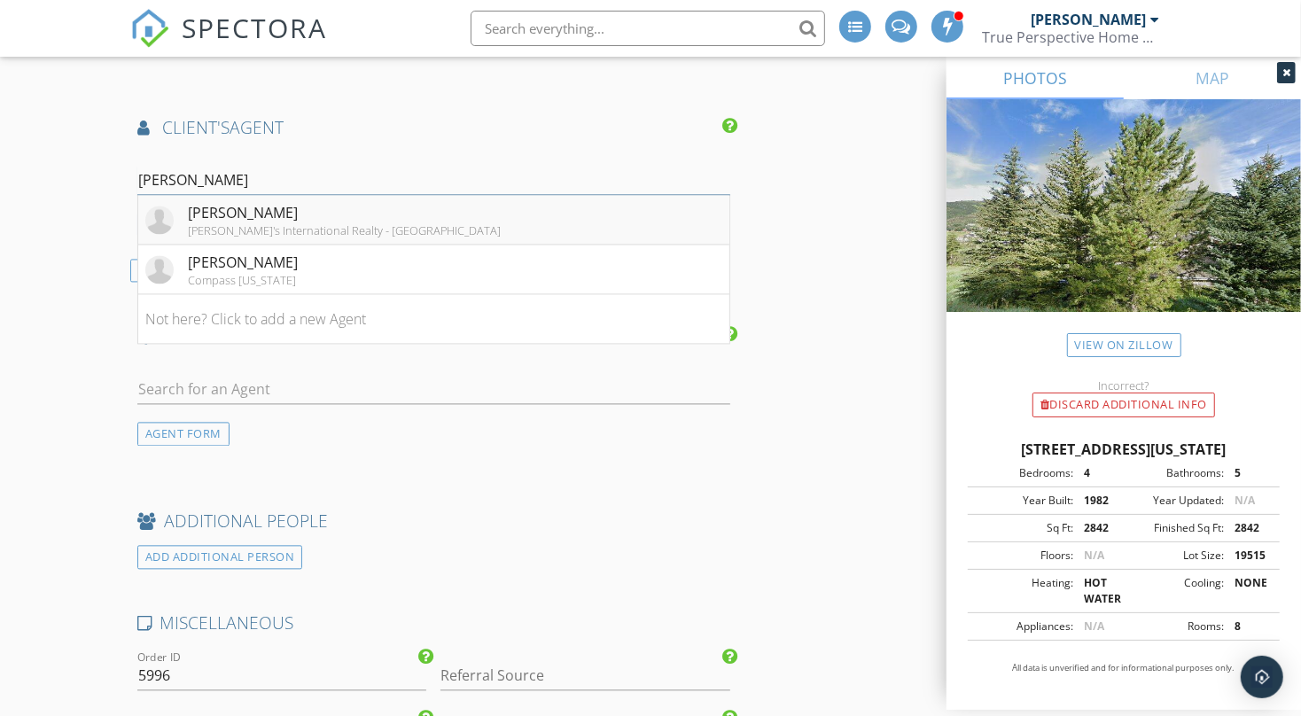
type input "Alex Gr"
click at [322, 238] on div "LIV Sotheby's International Realty - Bridge Street" at bounding box center [344, 230] width 313 height 14
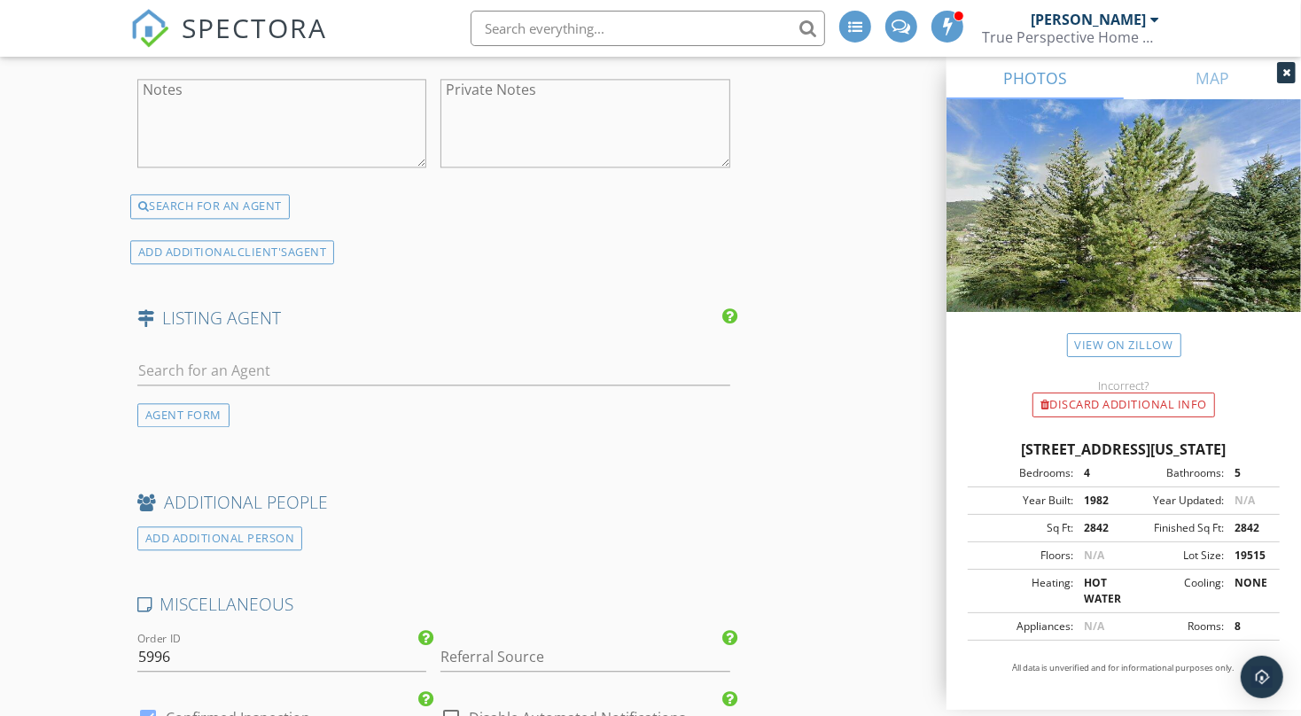
scroll to position [2718, 0]
click at [266, 387] on input "text" at bounding box center [433, 371] width 593 height 29
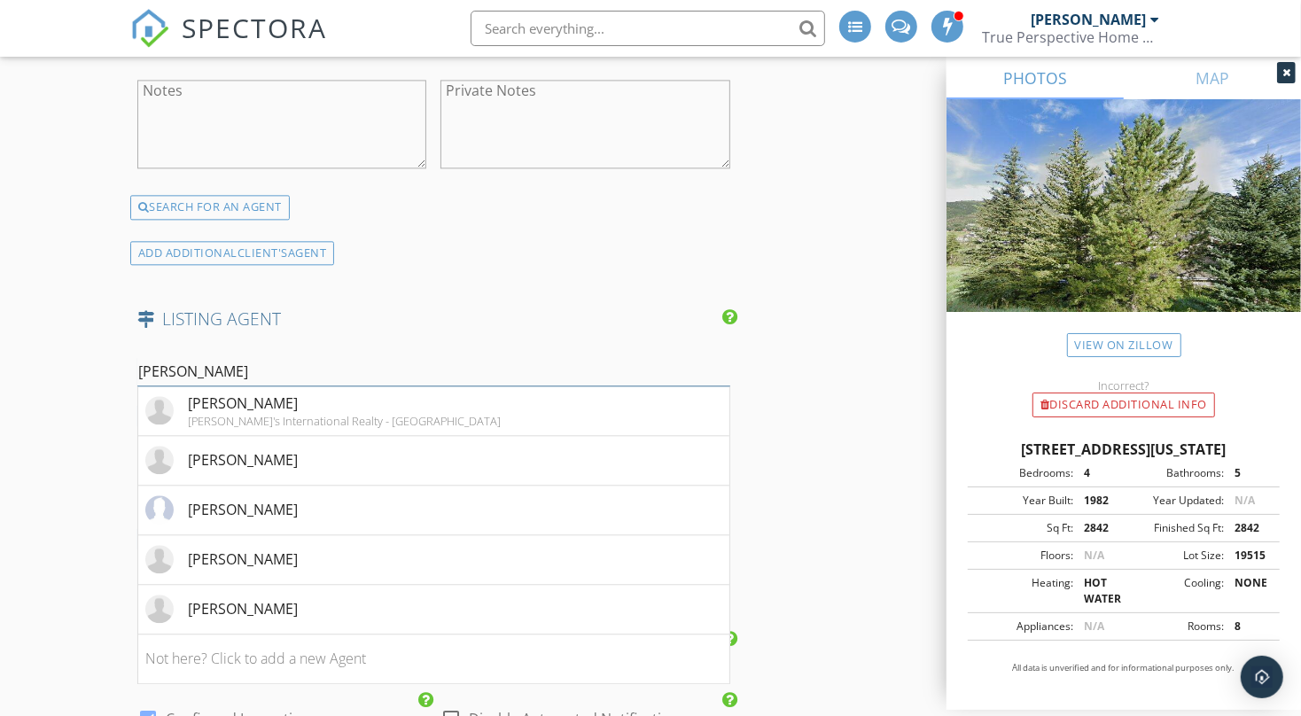
scroll to position [2600, 0]
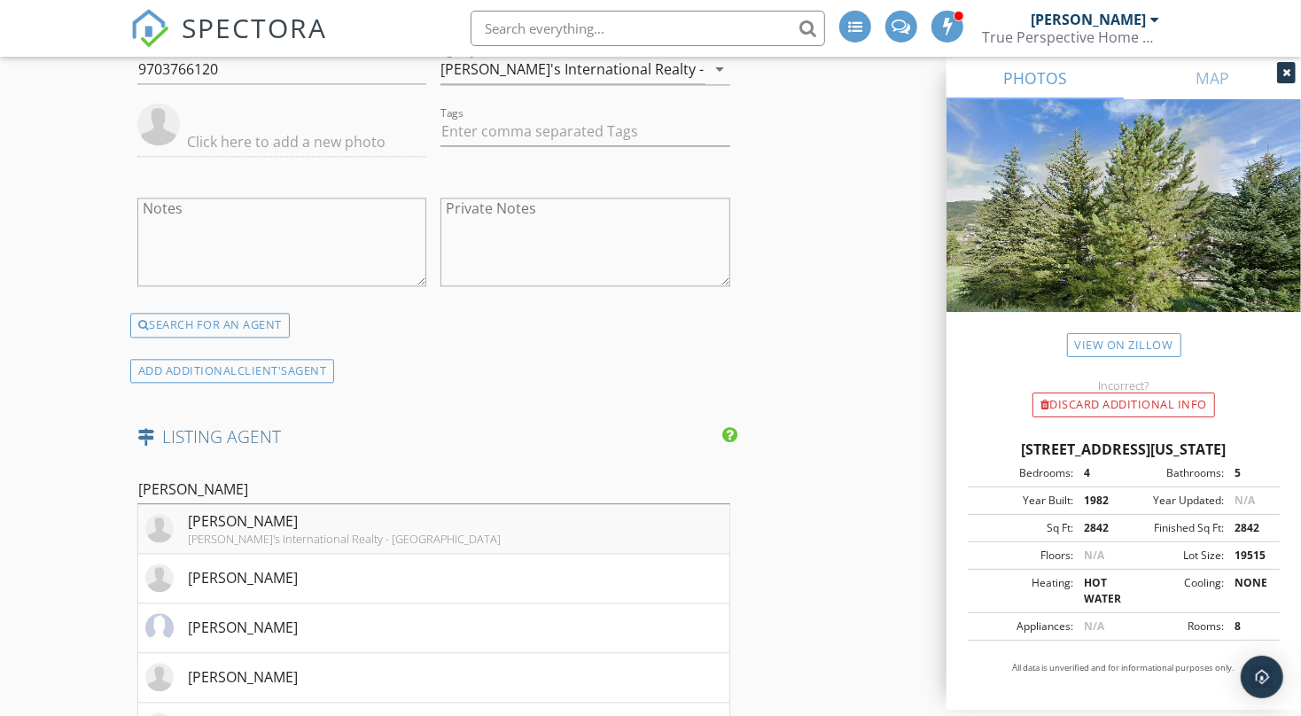
type input "Alex"
click at [283, 532] on div "Alex Griffin" at bounding box center [344, 521] width 313 height 21
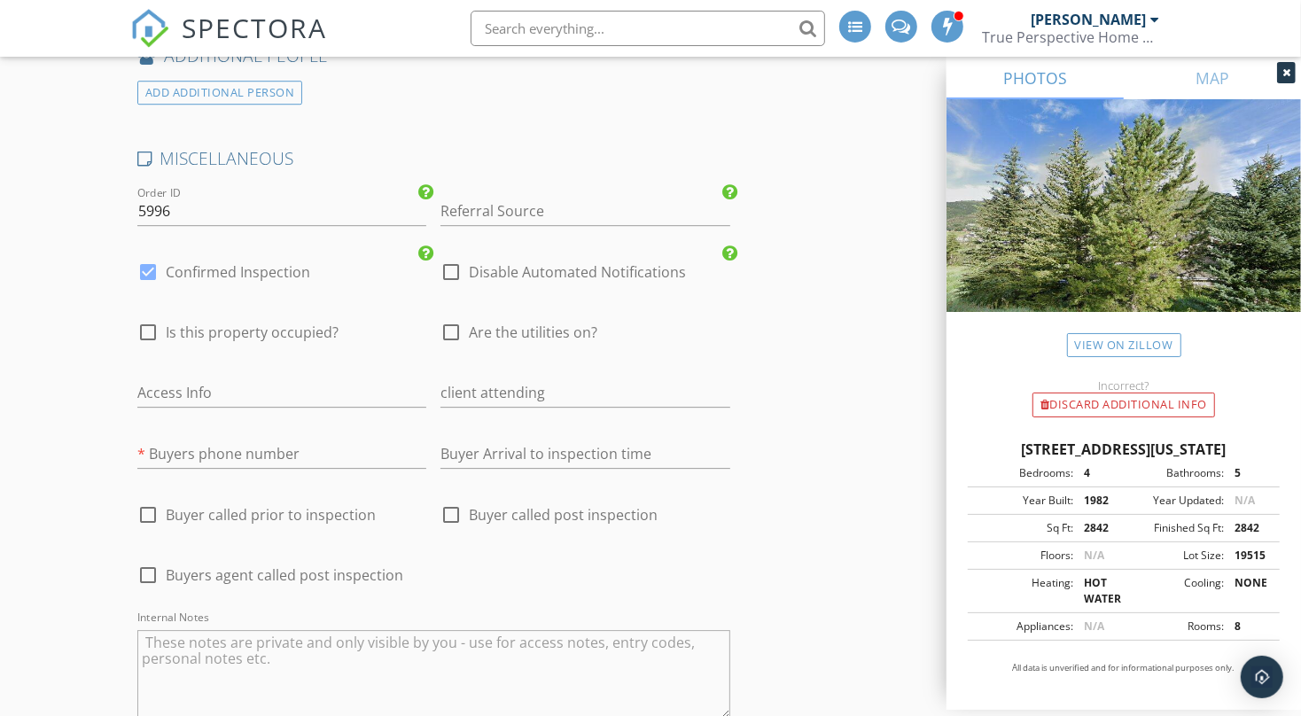
scroll to position [3545, 0]
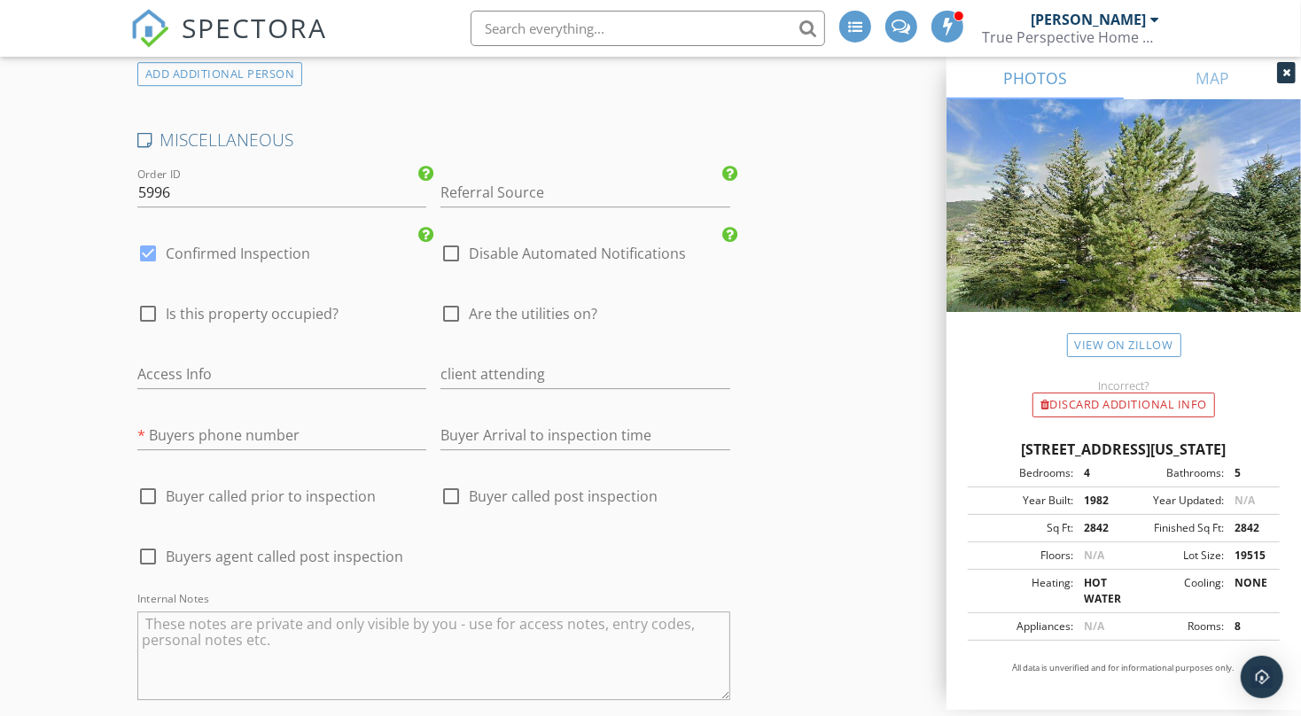
click at [146, 269] on div at bounding box center [148, 253] width 30 height 30
checkbox input "false"
checkbox input "true"
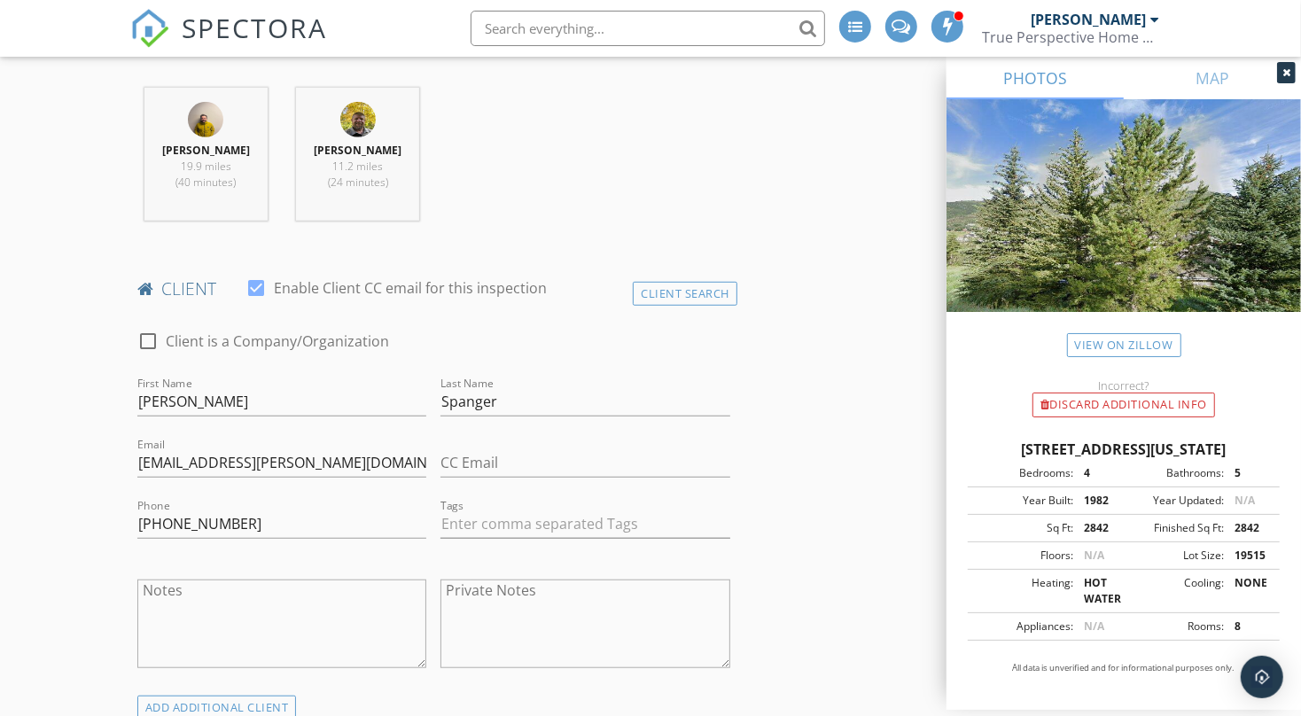
scroll to position [236, 0]
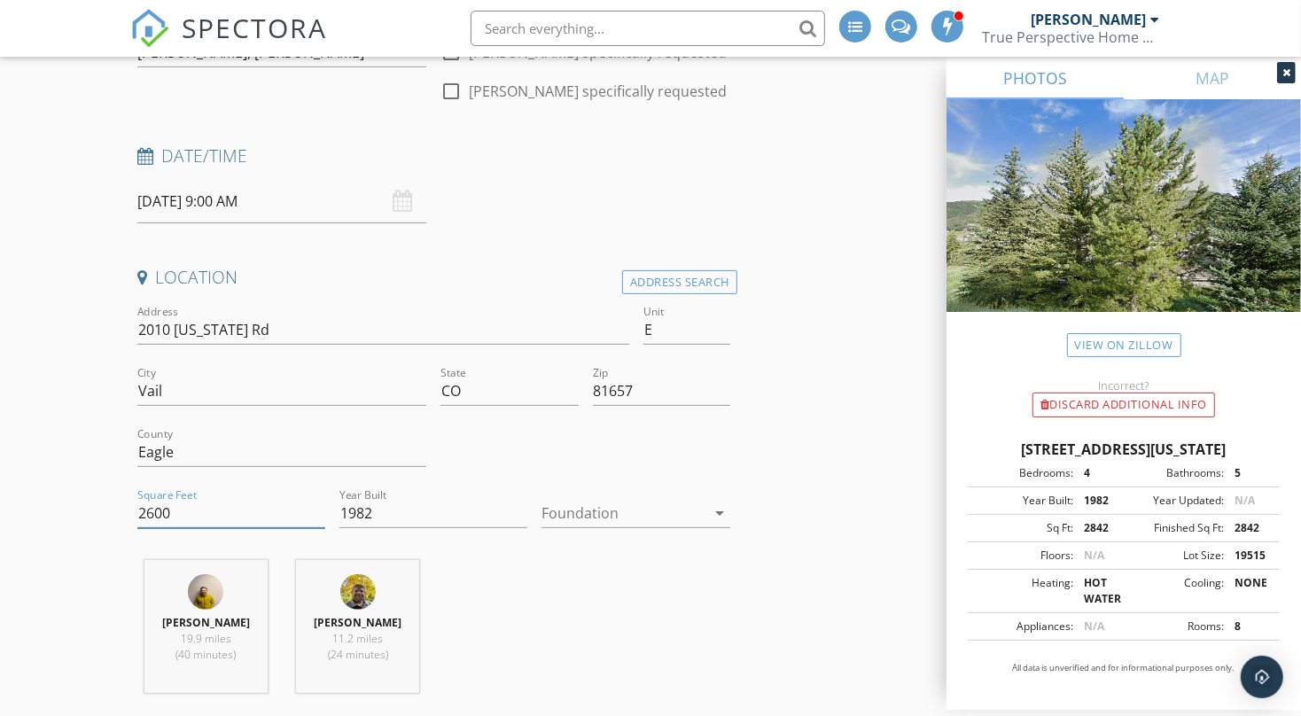
drag, startPoint x: 184, startPoint y: 527, endPoint x: 148, endPoint y: 537, distance: 37.0
click at [148, 528] on input "2600" at bounding box center [231, 513] width 188 height 29
type input "2842"
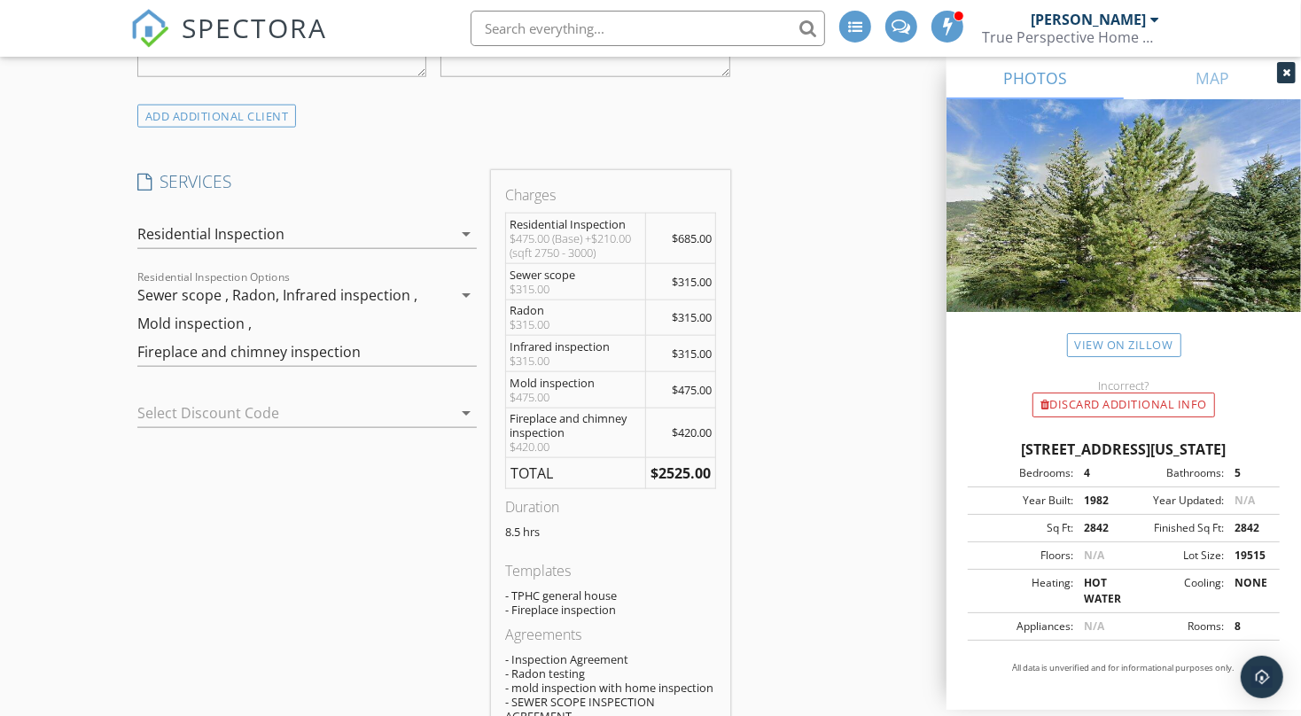
scroll to position [708, 0]
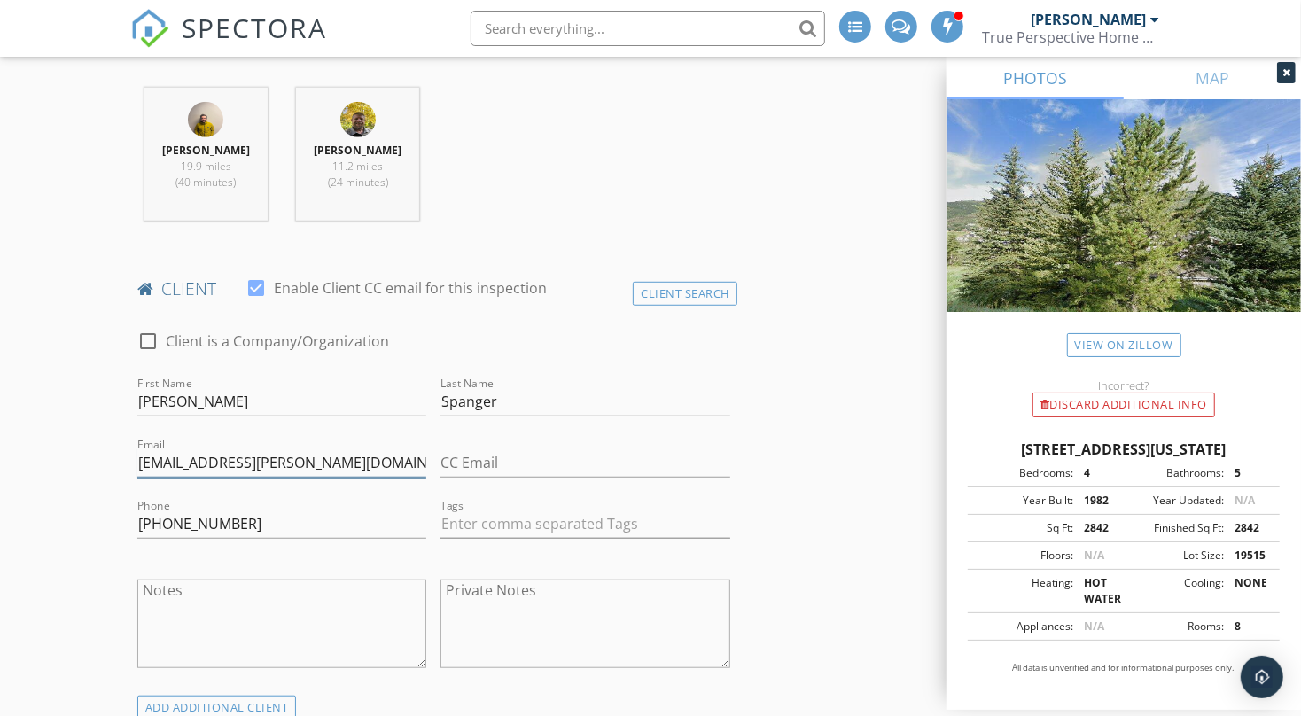
click at [153, 478] on input "spanger.john@icloud.com" at bounding box center [282, 463] width 290 height 29
type input "spranger.john@icloud.com"
click at [461, 417] on input "Spanger" at bounding box center [586, 401] width 290 height 29
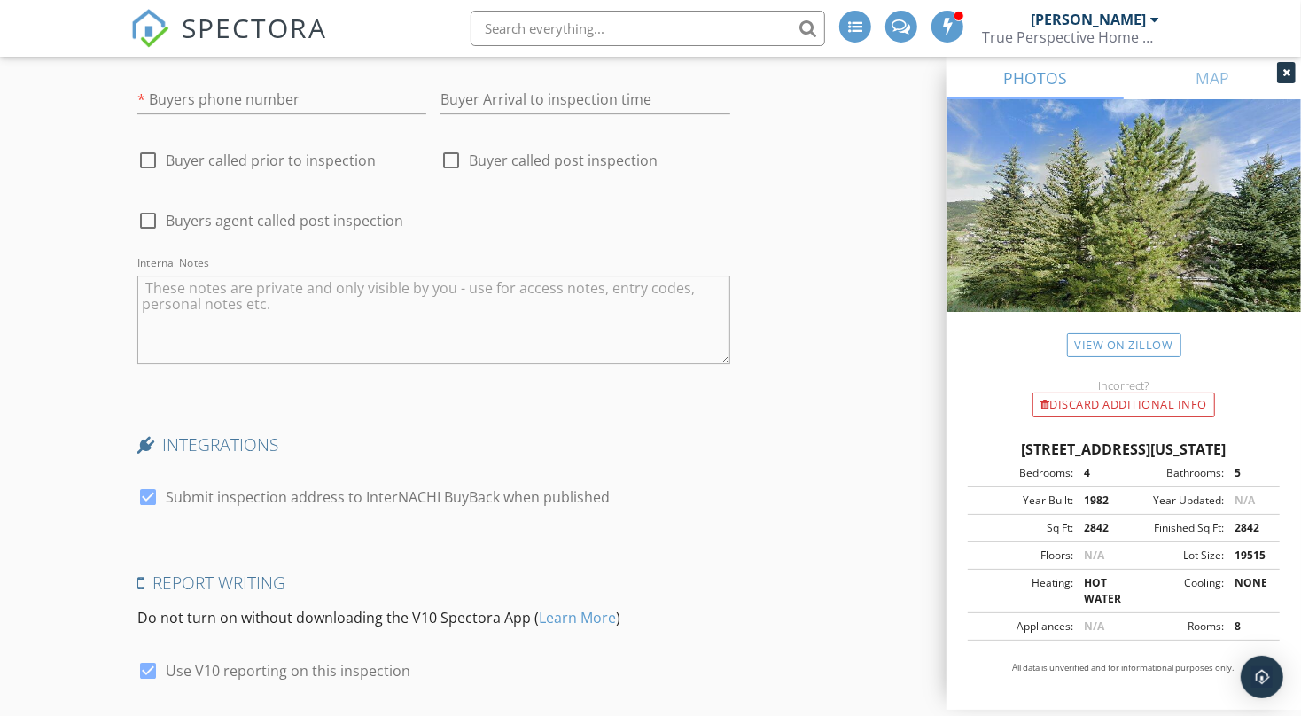
scroll to position [4135, 0]
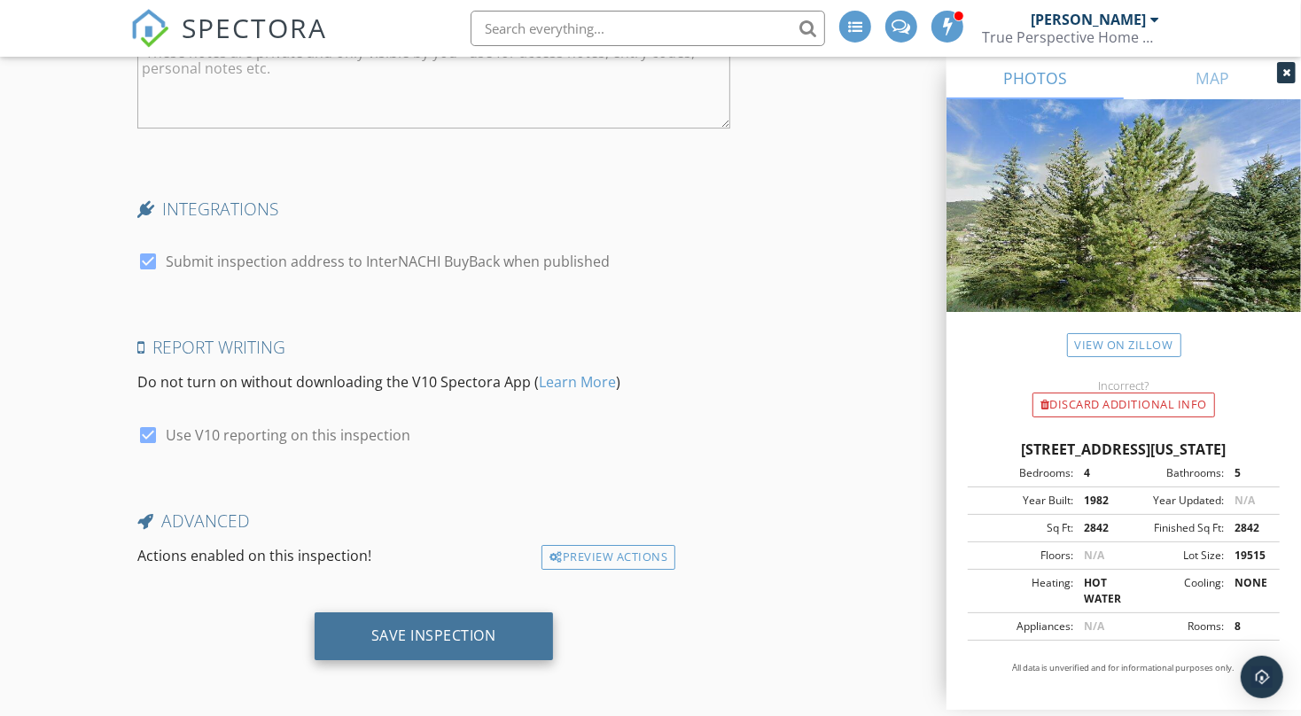
type input "Spranger"
click at [446, 629] on div "Save Inspection" at bounding box center [433, 636] width 125 height 18
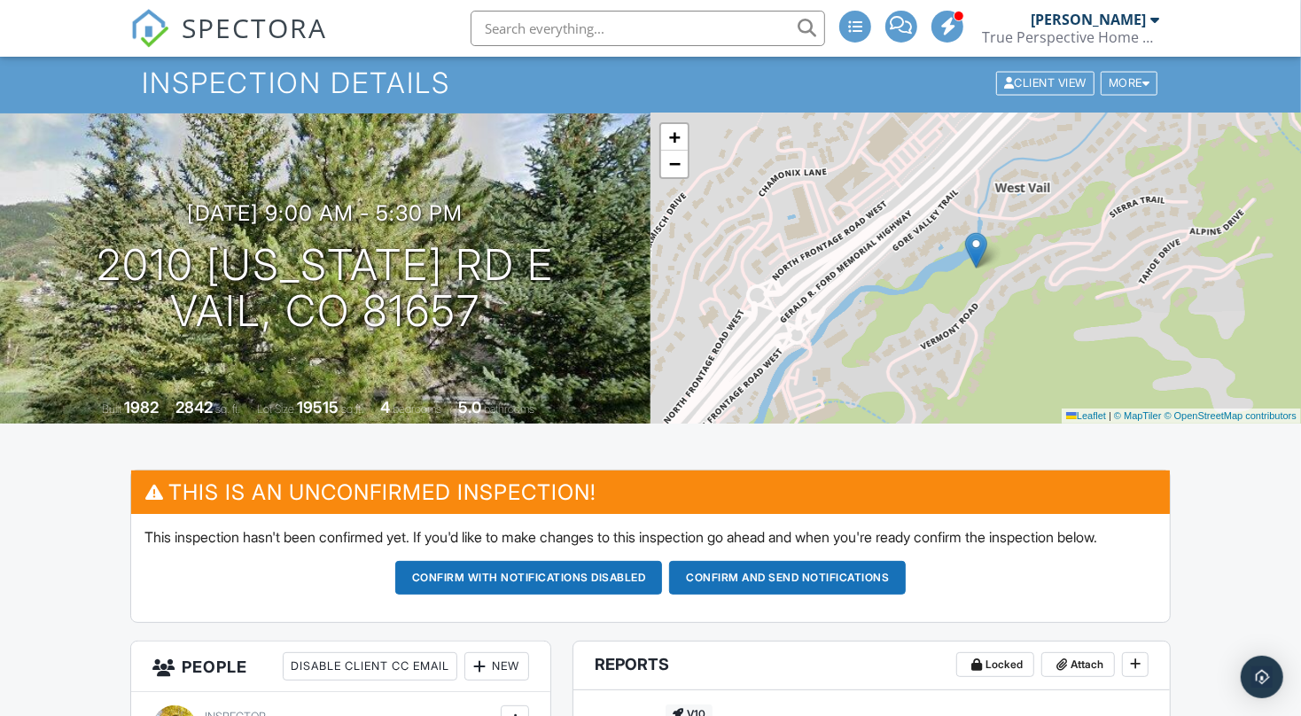
scroll to position [118, 0]
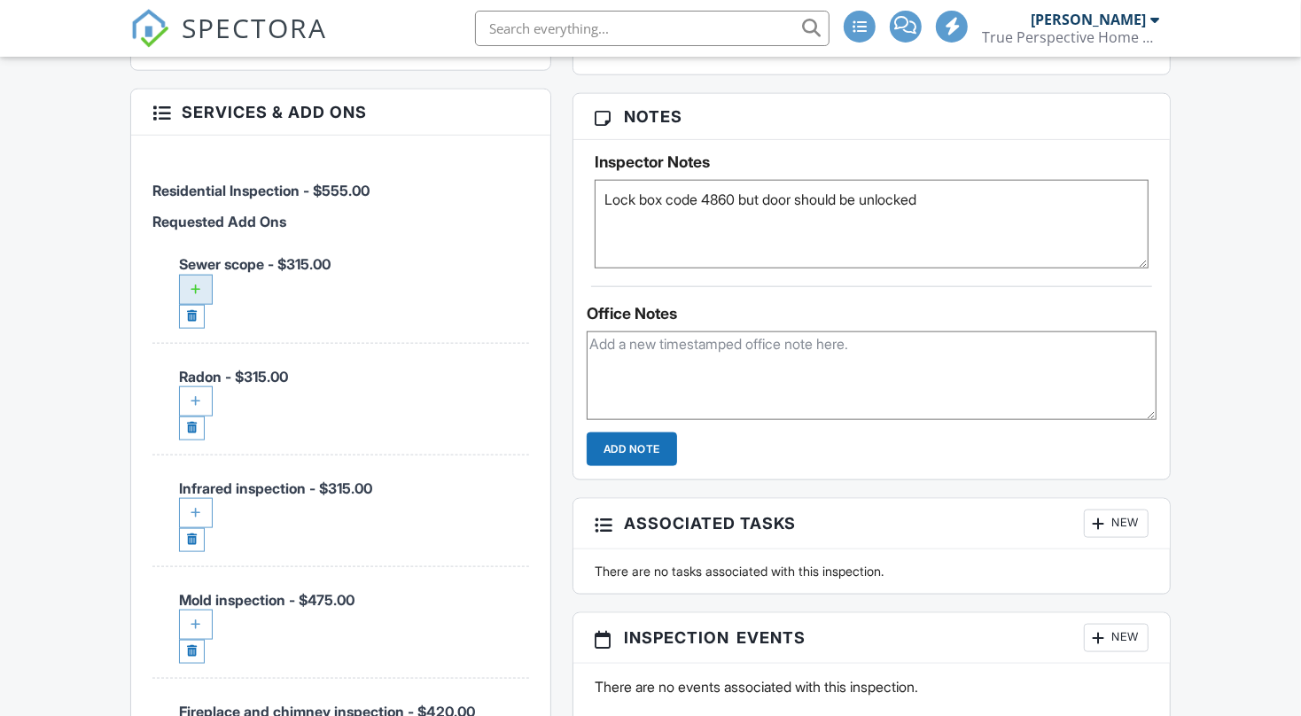
click at [195, 275] on div at bounding box center [196, 290] width 34 height 30
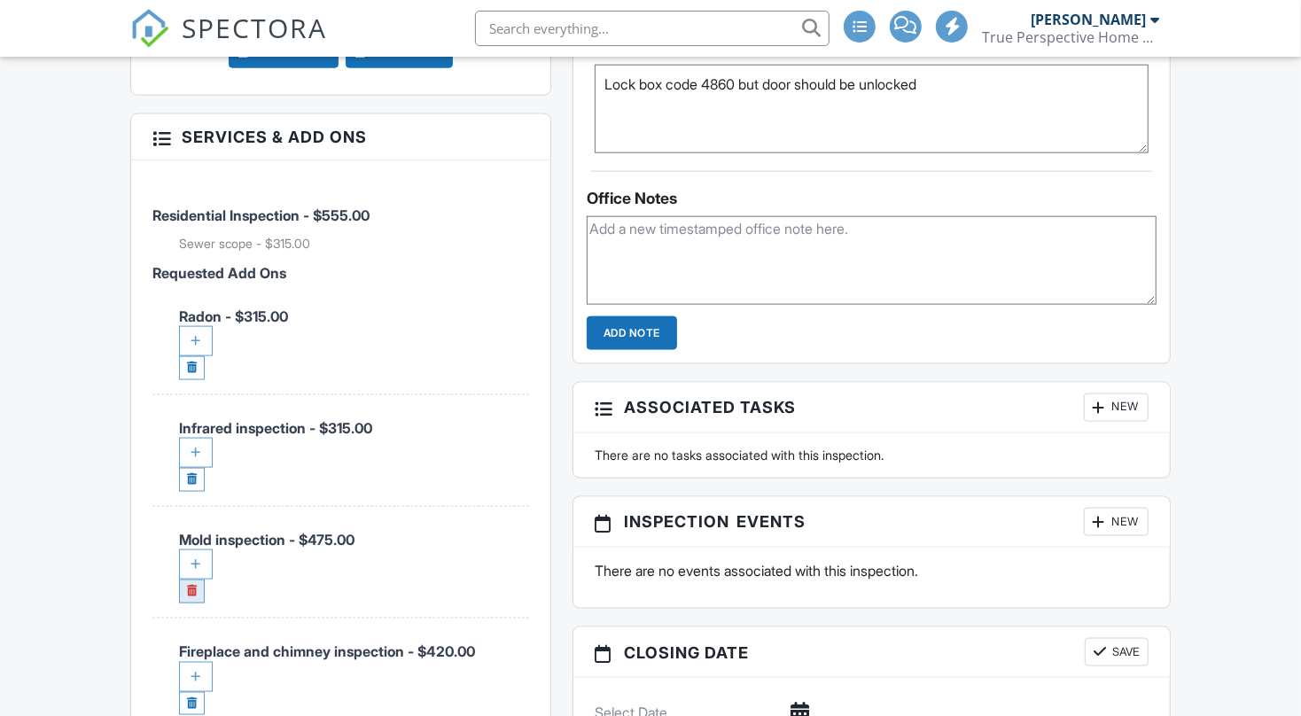
click at [201, 580] on link at bounding box center [192, 592] width 26 height 24
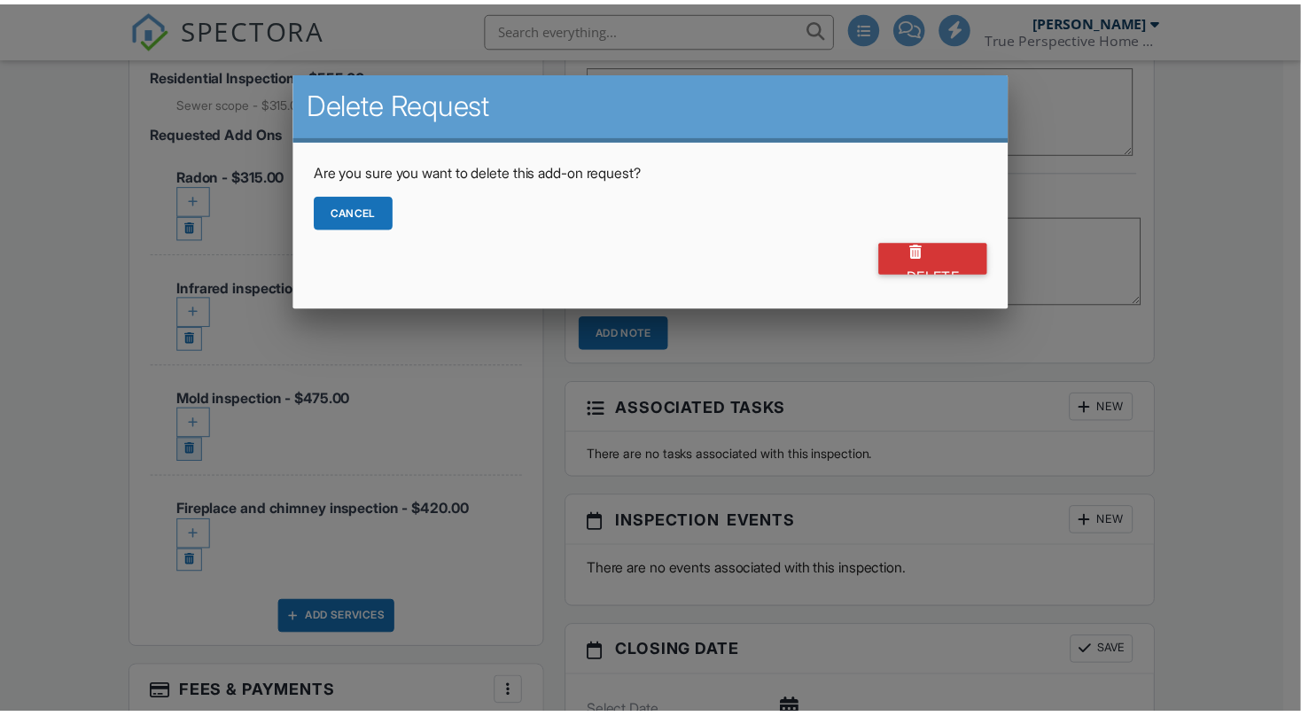
scroll to position [1300, 0]
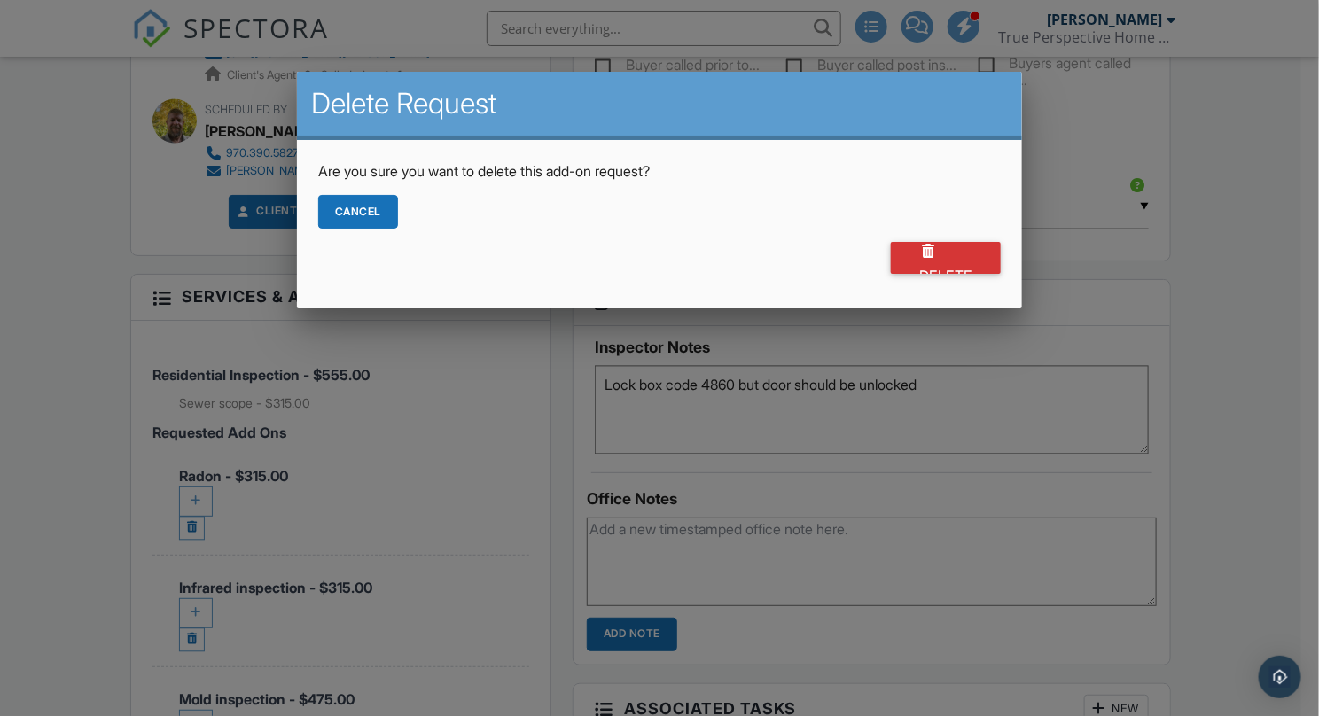
click at [352, 204] on div "Cancel" at bounding box center [358, 212] width 80 height 34
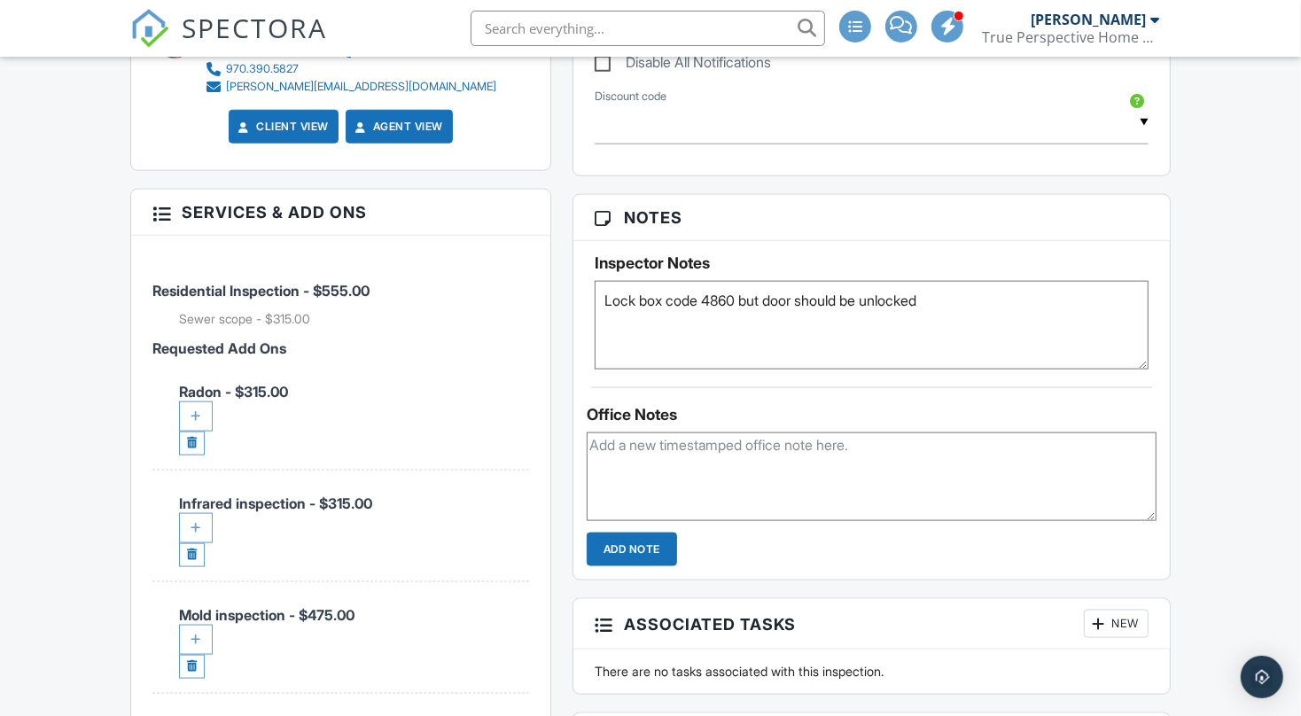
scroll to position [1418, 0]
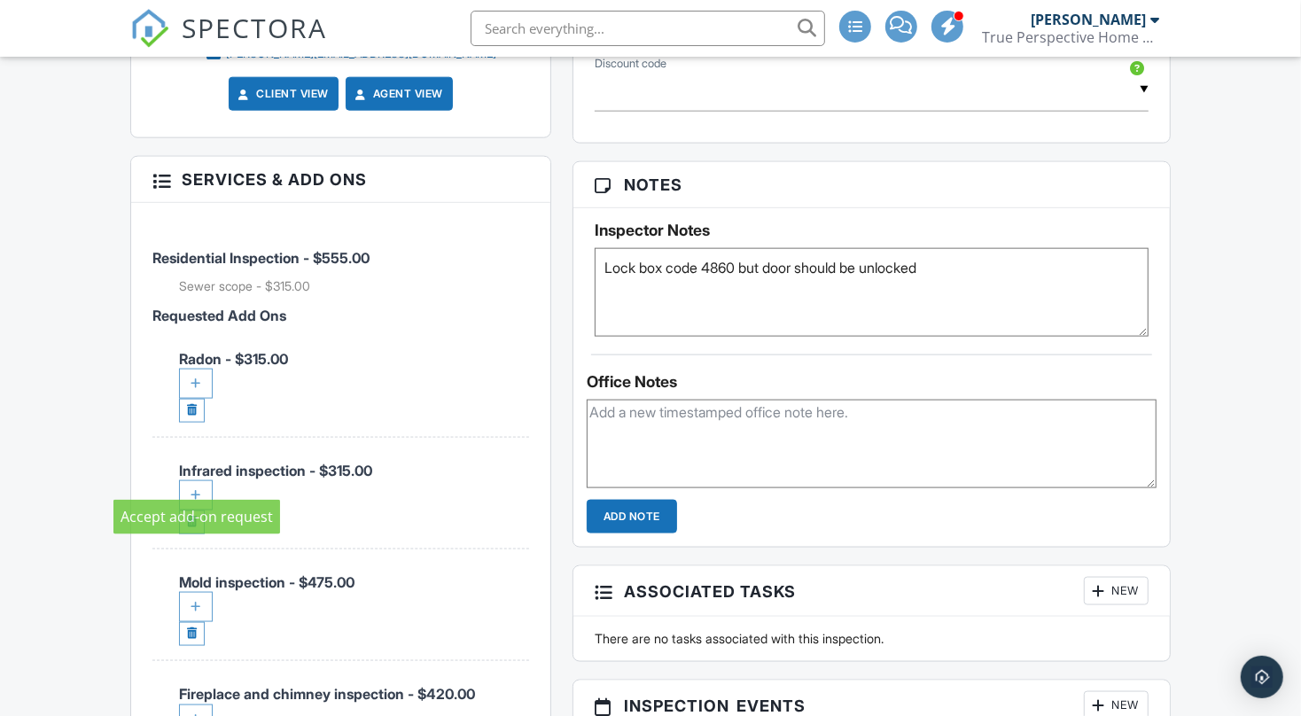
click at [184, 481] on div at bounding box center [196, 496] width 34 height 30
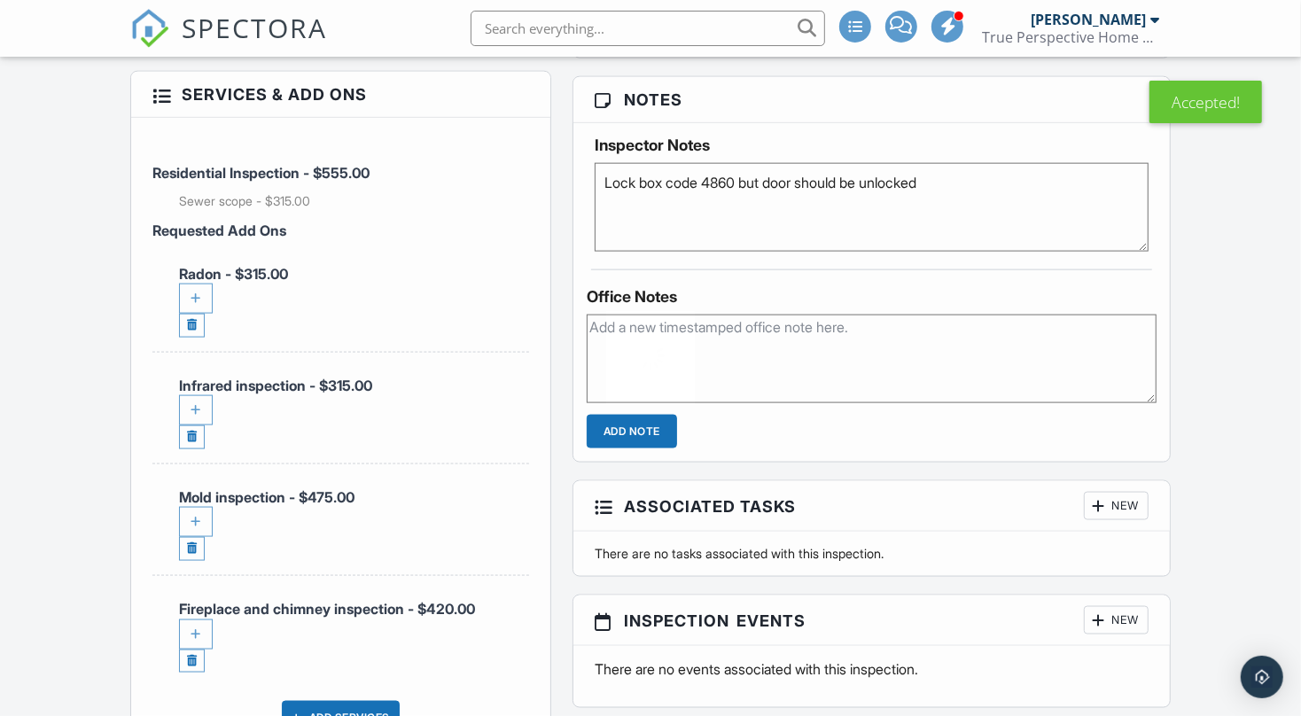
scroll to position [1536, 0]
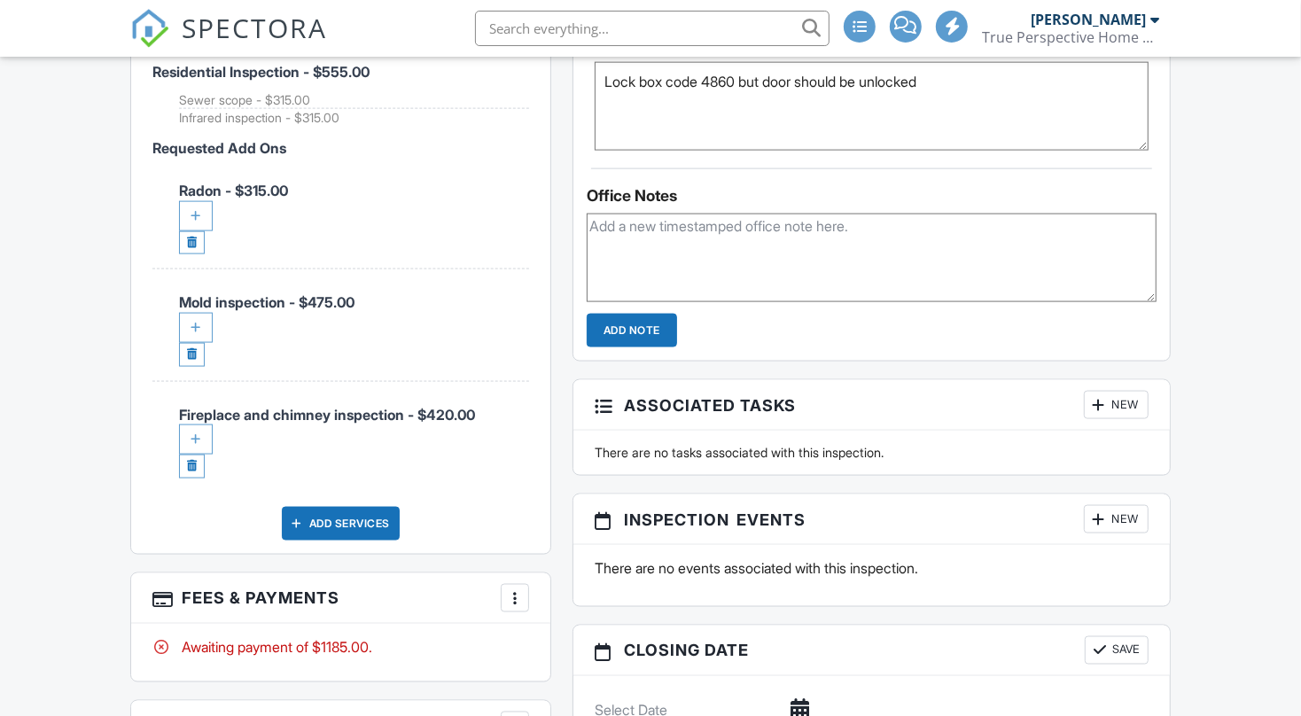
scroll to position [1596, 0]
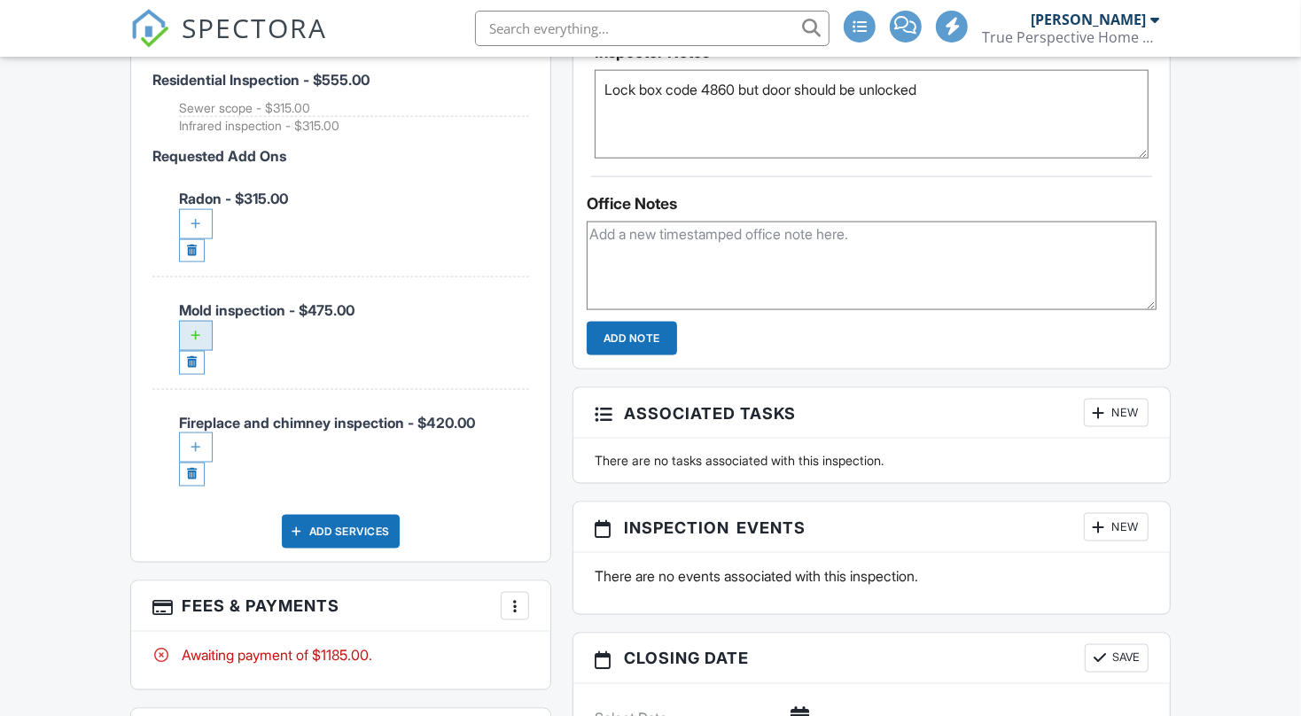
click at [194, 321] on div at bounding box center [196, 336] width 34 height 30
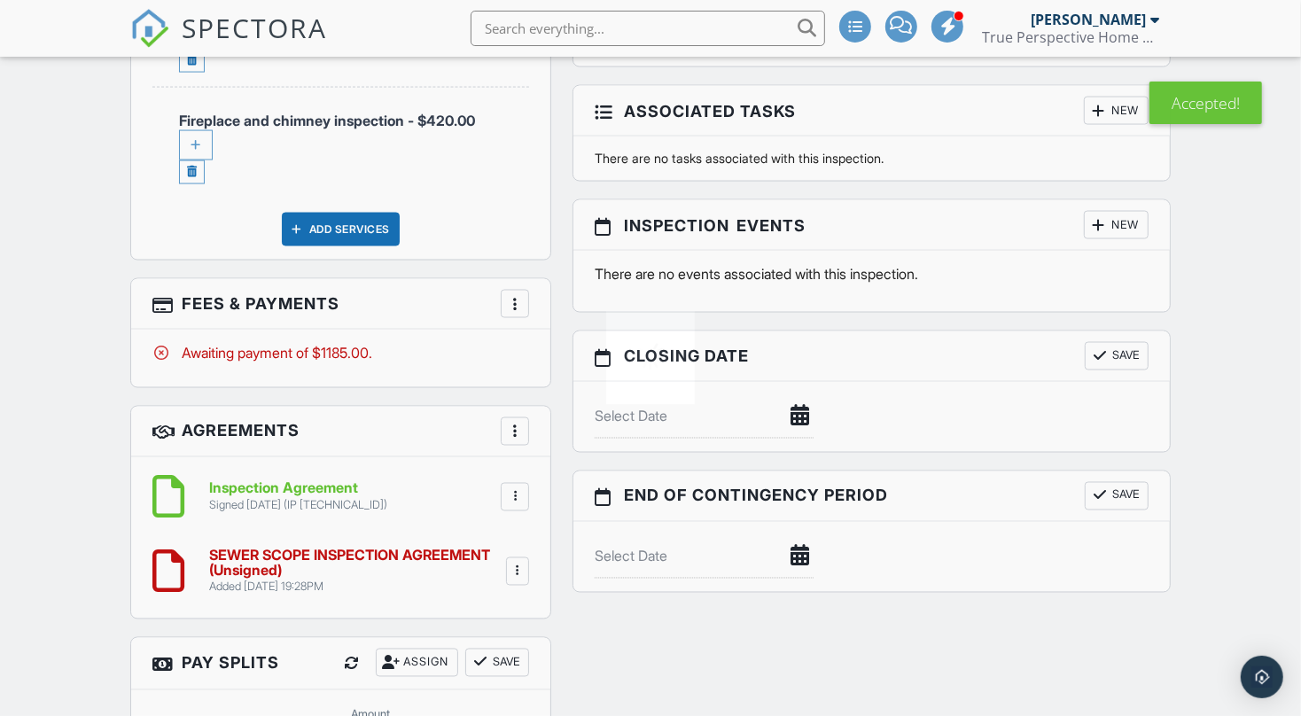
scroll to position [2068, 0]
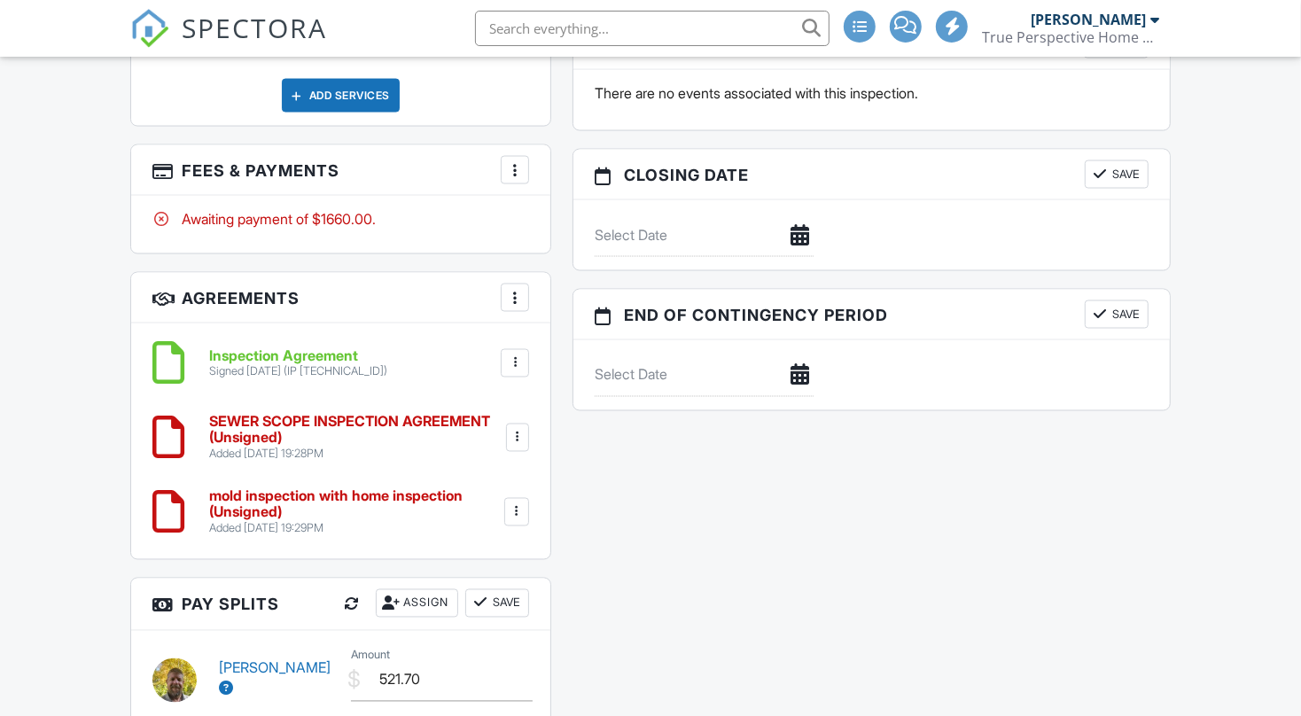
scroll to position [1927, 0]
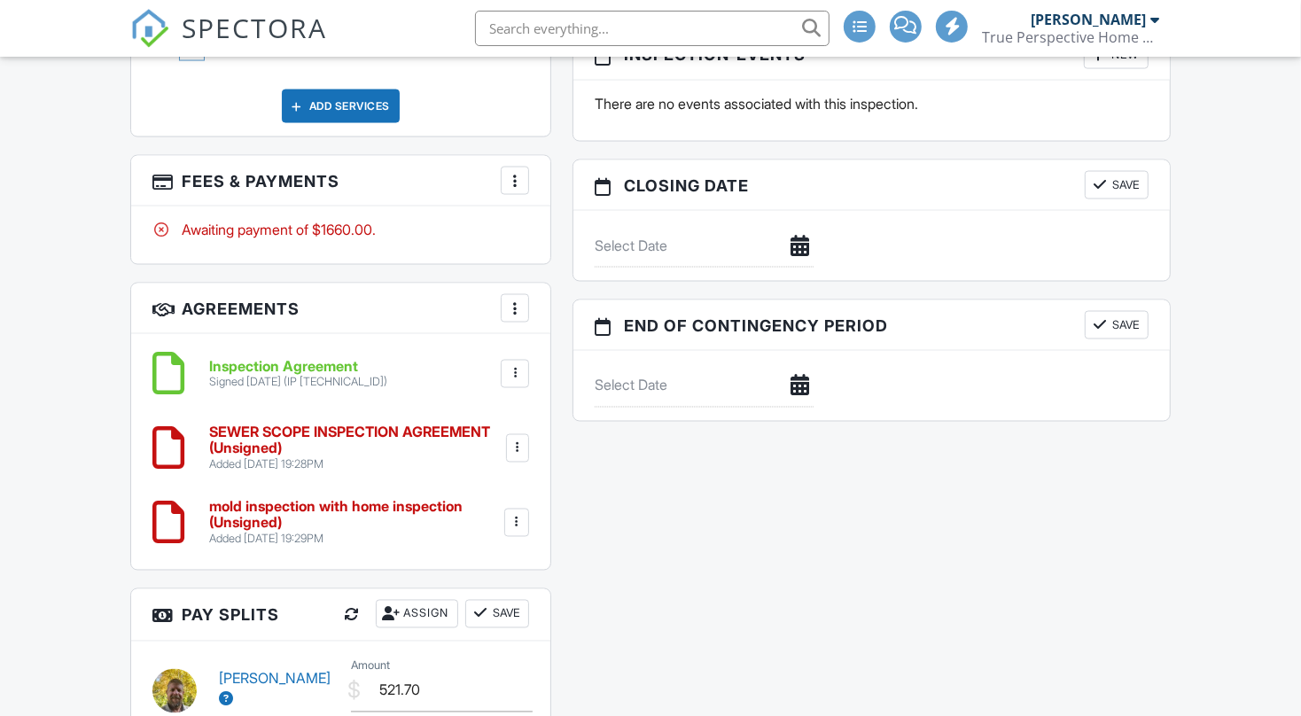
click at [514, 172] on div at bounding box center [515, 181] width 18 height 18
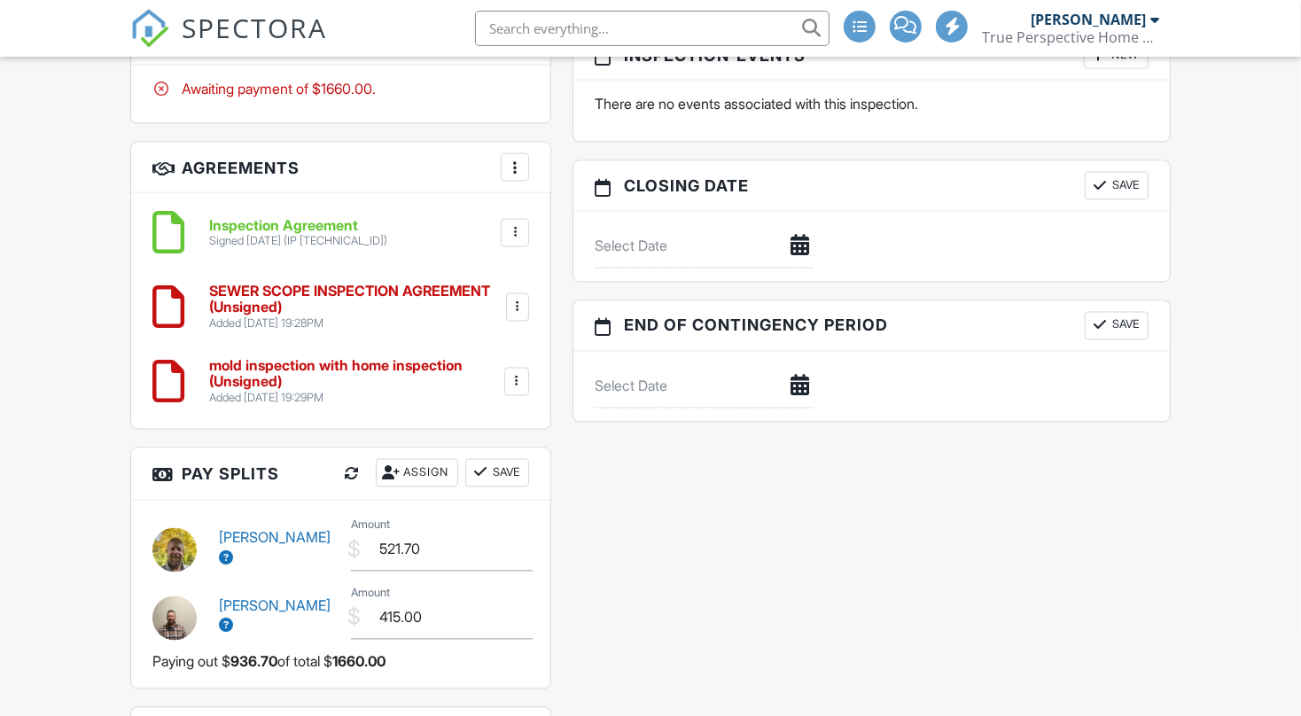
scroll to position [0, 0]
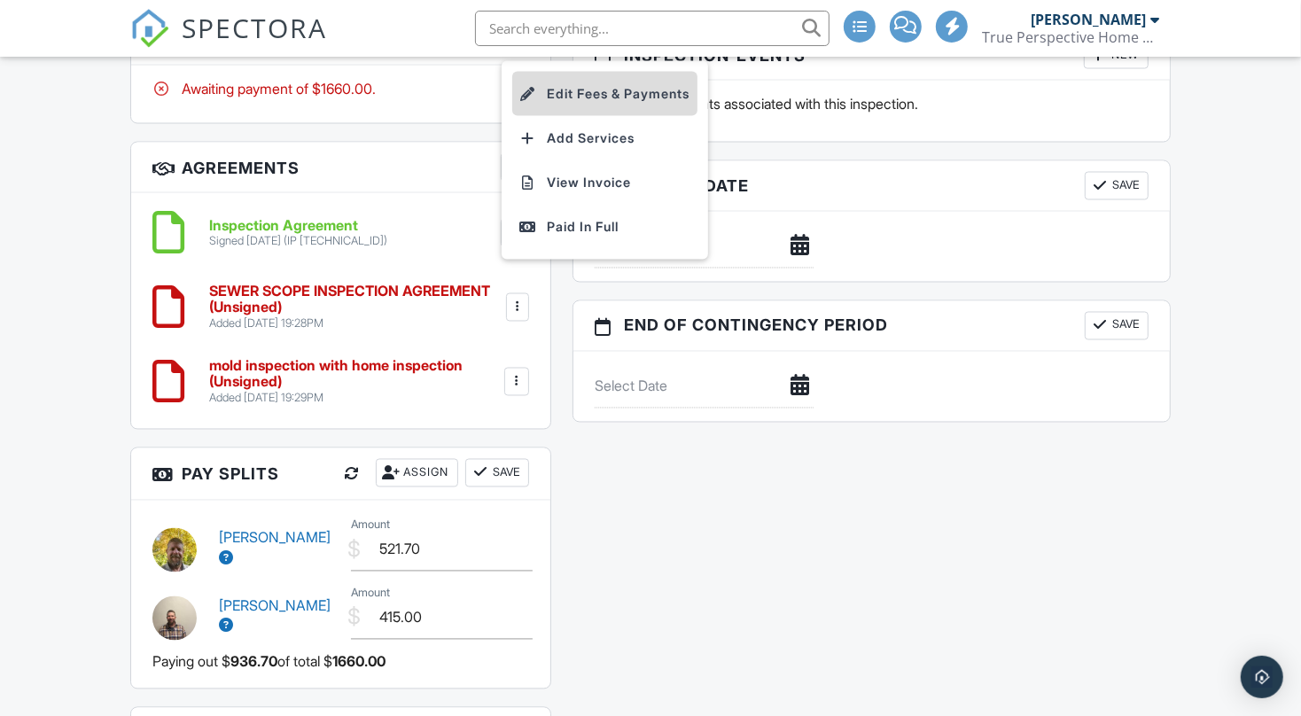
click at [580, 72] on li "Edit Fees & Payments" at bounding box center [604, 94] width 185 height 44
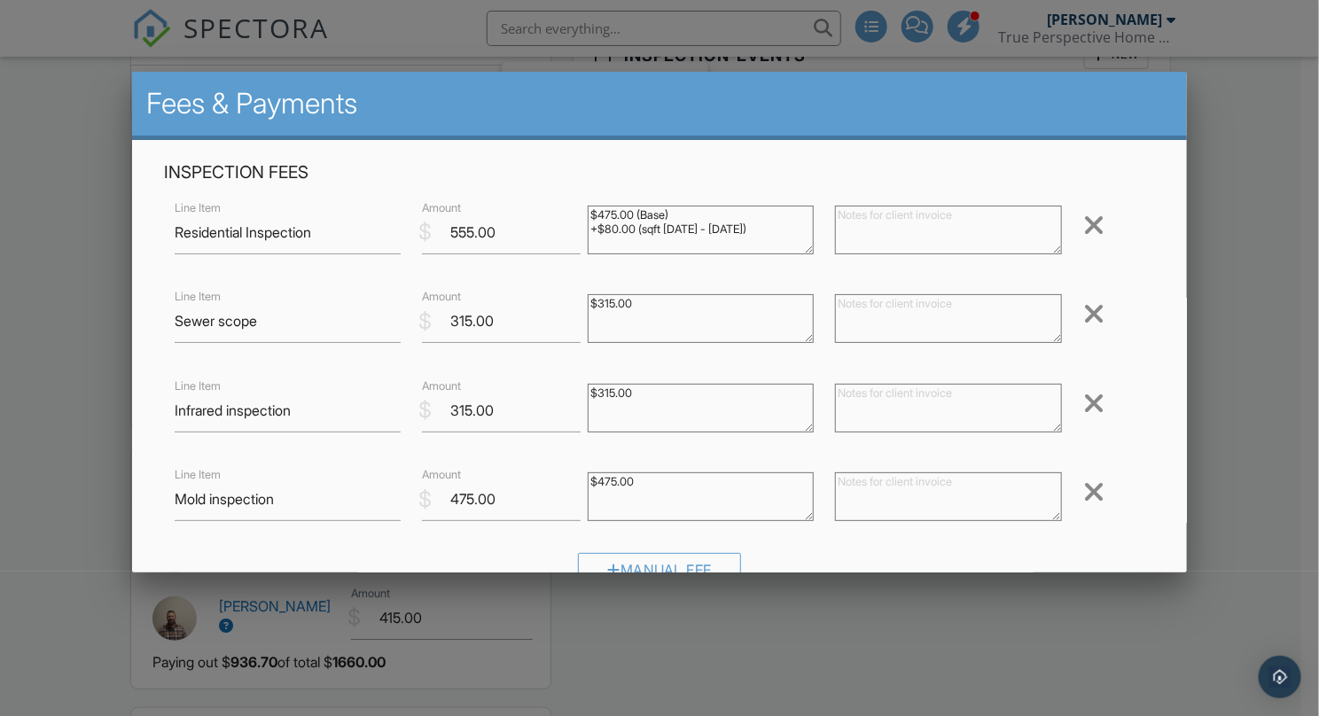
click at [1083, 316] on div at bounding box center [1093, 314] width 21 height 28
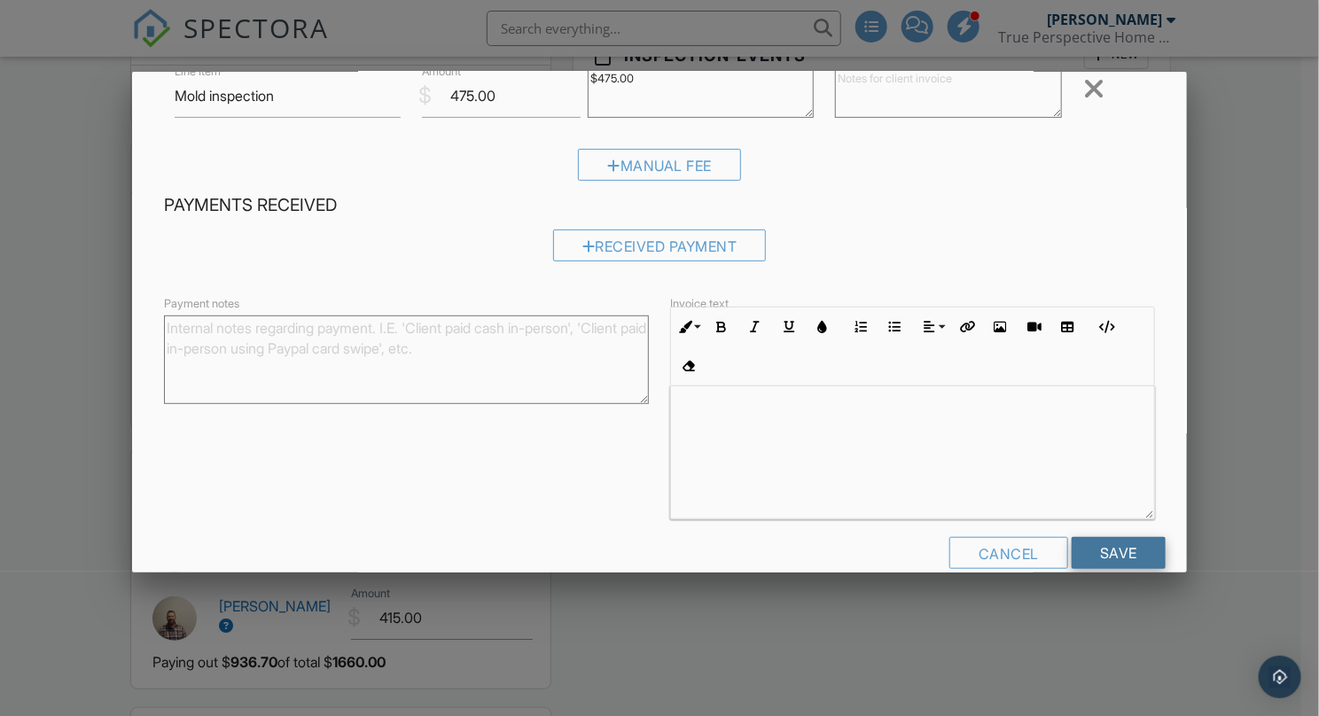
scroll to position [347, 0]
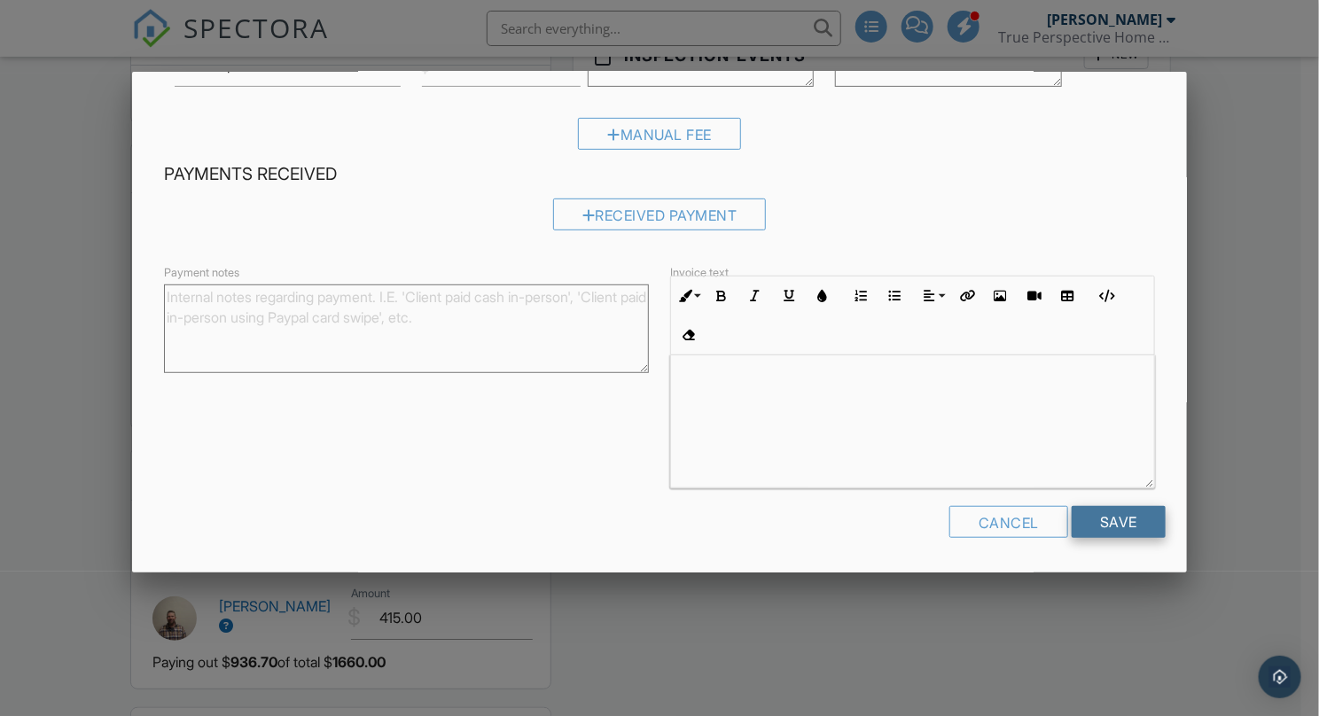
click at [1102, 521] on input "Save" at bounding box center [1119, 522] width 94 height 32
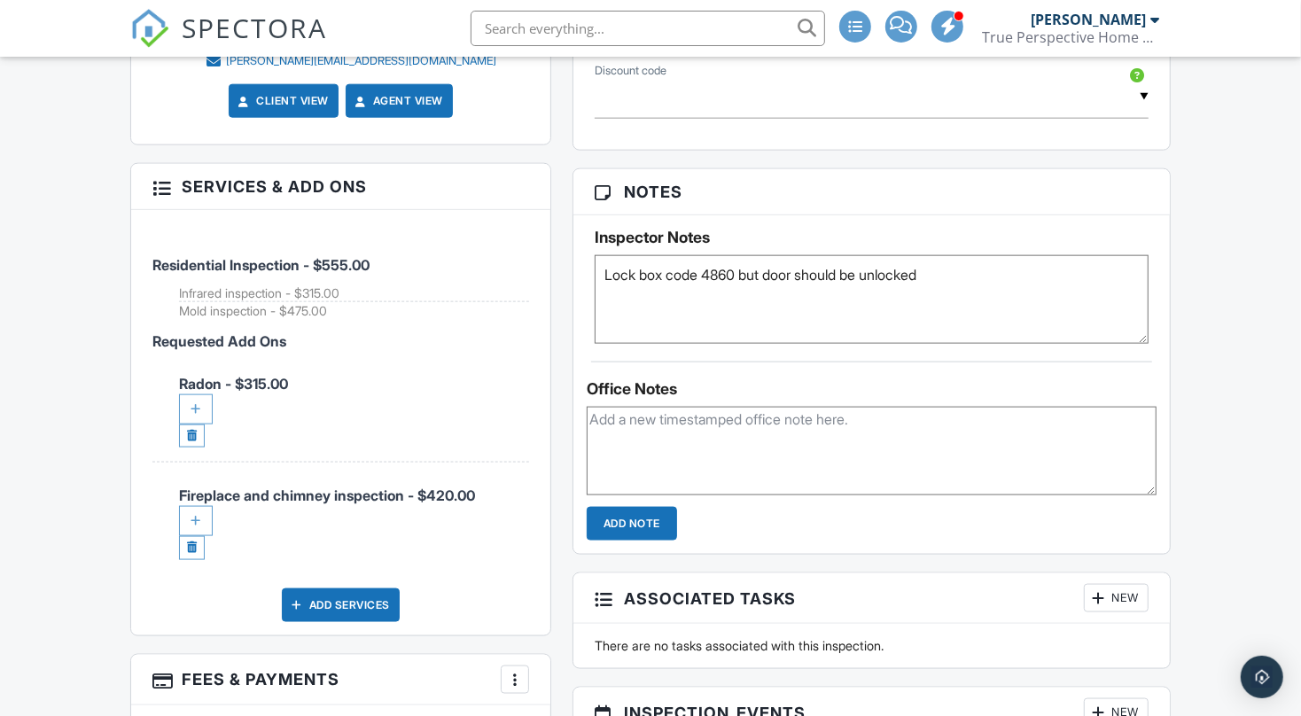
scroll to position [1418, 0]
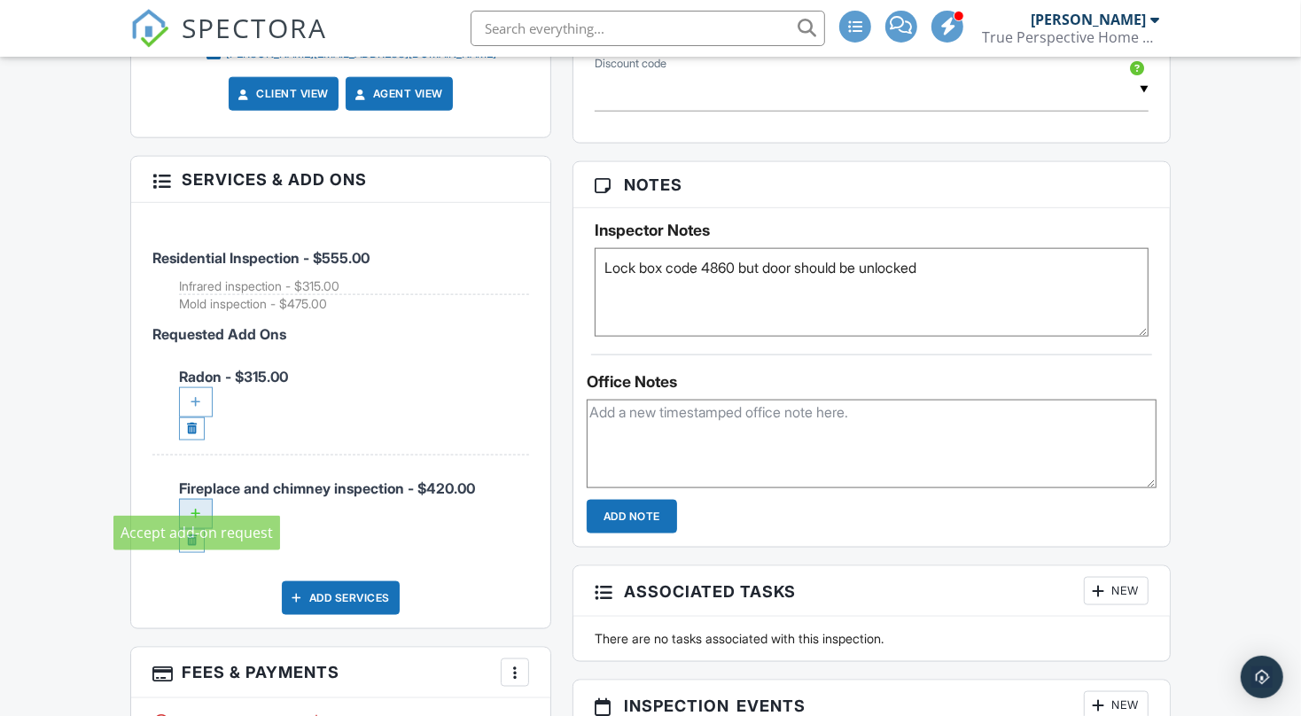
click at [207, 499] on div at bounding box center [196, 514] width 34 height 30
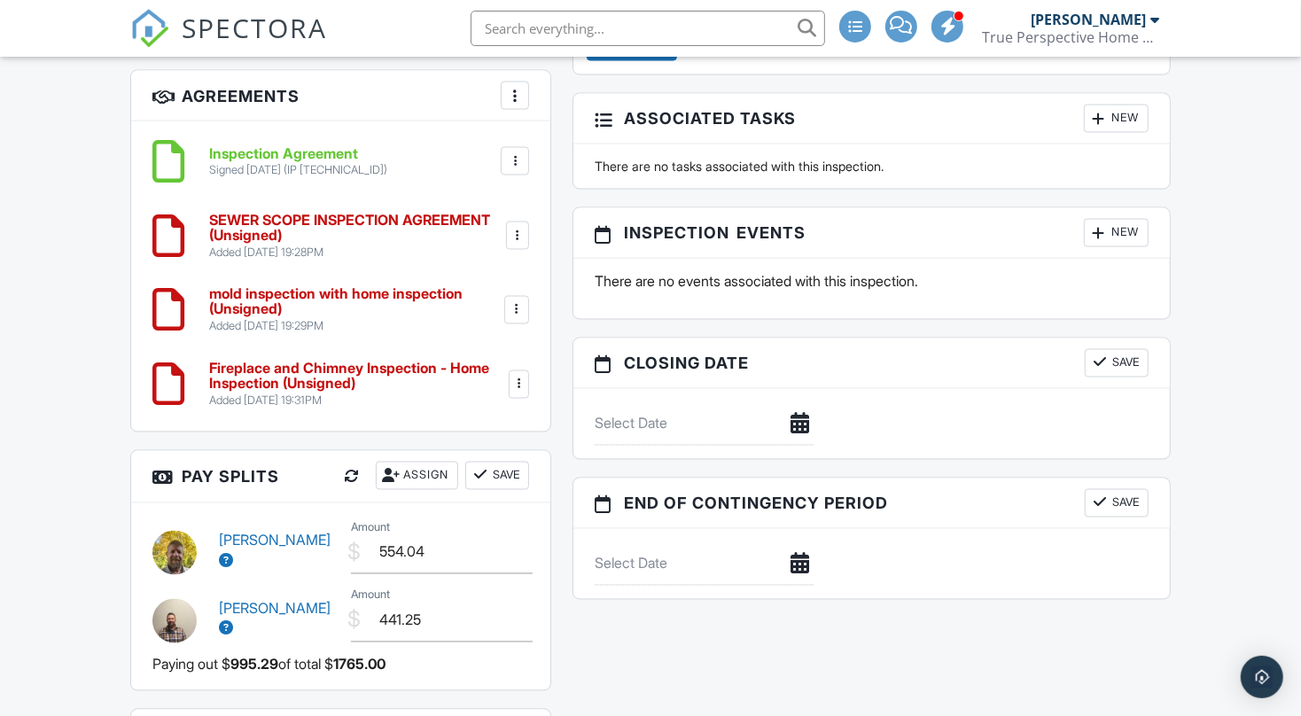
scroll to position [2265, 0]
